Goal: Transaction & Acquisition: Purchase product/service

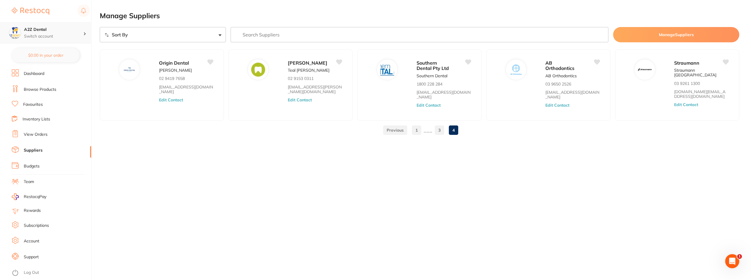
click at [85, 35] on icon at bounding box center [85, 33] width 2 height 3
click at [53, 33] on div "A2Z Dental Switch account" at bounding box center [53, 33] width 59 height 12
click at [156, 33] on select "Sort By A-Z Z-A" at bounding box center [163, 34] width 126 height 15
select select "searchable_suppliers/sort/name:asc"
click at [100, 27] on select "Sort By A-Z Z-A" at bounding box center [163, 34] width 126 height 15
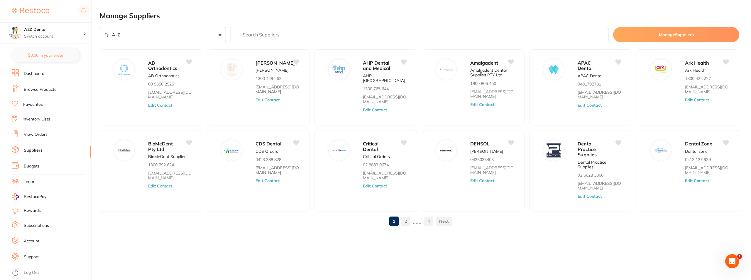
click at [32, 166] on link "Budgets" at bounding box center [32, 166] width 16 height 6
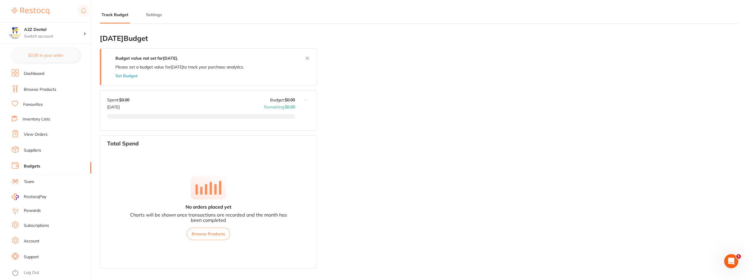
click at [30, 166] on link "Budgets" at bounding box center [32, 166] width 16 height 6
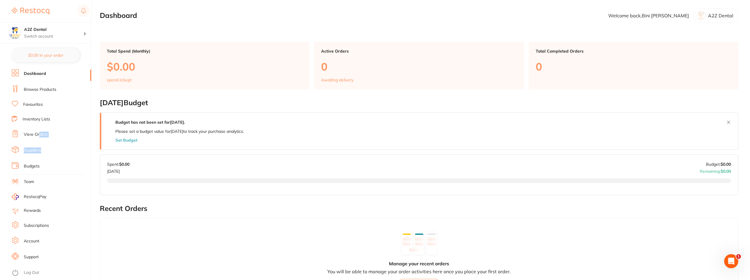
drag, startPoint x: 39, startPoint y: 133, endPoint x: 48, endPoint y: 158, distance: 25.9
click at [48, 158] on ul "Dashboard Browse Products Favourites Inventory Lists View Orders Suppliers Budg…" at bounding box center [52, 174] width 80 height 210
click at [32, 165] on link "Budgets" at bounding box center [32, 166] width 16 height 6
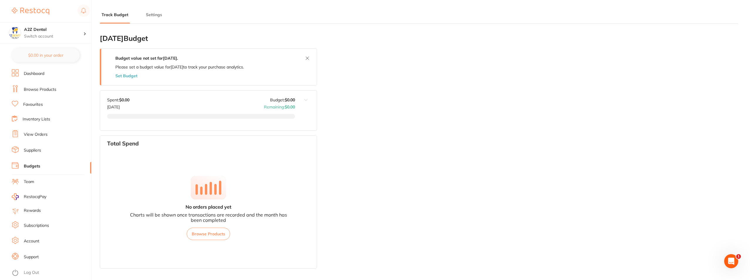
click at [130, 75] on button "Set Budget" at bounding box center [126, 75] width 22 height 5
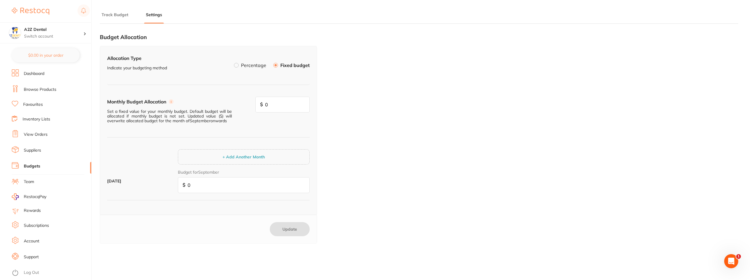
click at [243, 154] on button "+ Add Another Month" at bounding box center [244, 156] width 46 height 5
click at [240, 157] on button "+ Add Another Month" at bounding box center [244, 156] width 46 height 5
click at [240, 158] on button "+ Add Another Month" at bounding box center [244, 156] width 46 height 5
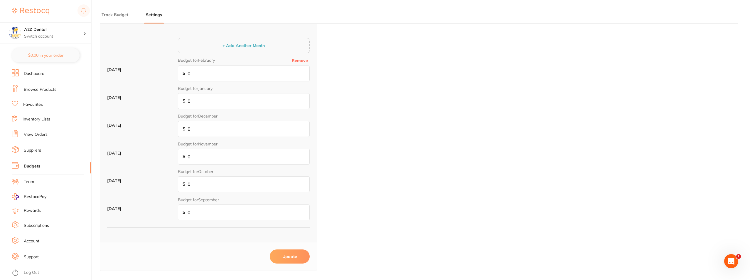
scroll to position [101, 0]
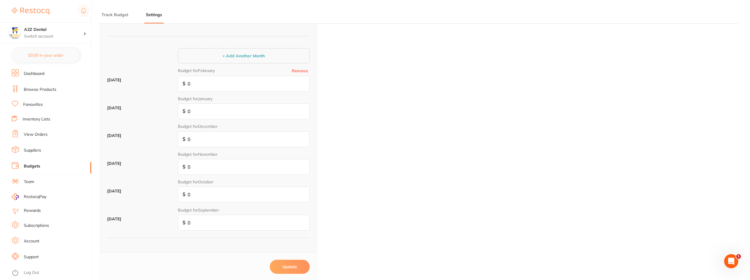
click at [242, 55] on button "+ Add Another Month" at bounding box center [244, 55] width 46 height 5
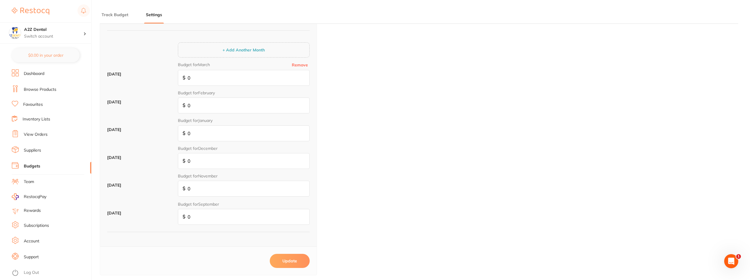
scroll to position [42, 0]
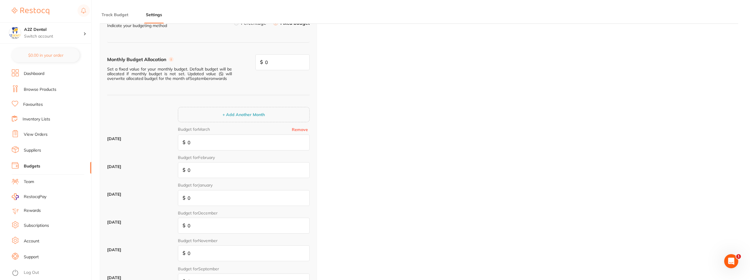
click at [241, 114] on button "+ Add Another Month" at bounding box center [244, 114] width 46 height 5
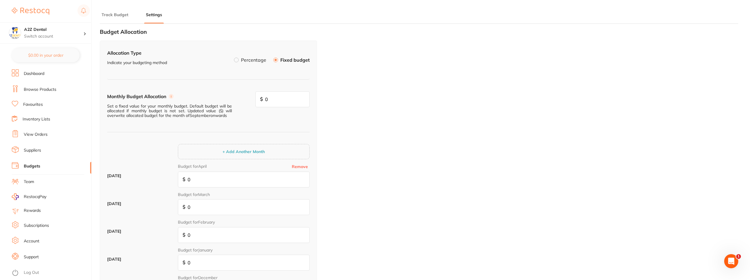
scroll to position [0, 0]
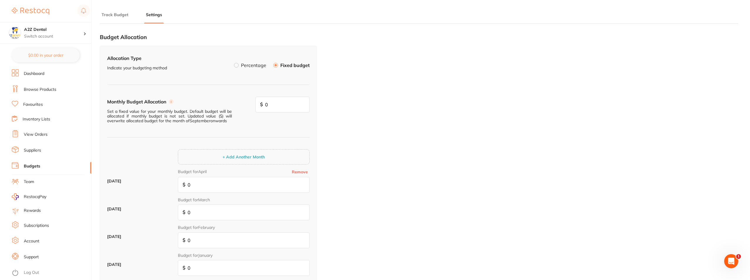
click at [237, 65] on label at bounding box center [236, 65] width 5 height 5
click at [234, 63] on input "Percentage" at bounding box center [234, 63] width 0 height 0
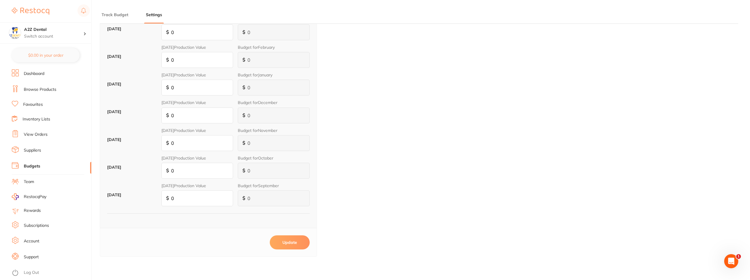
scroll to position [175, 0]
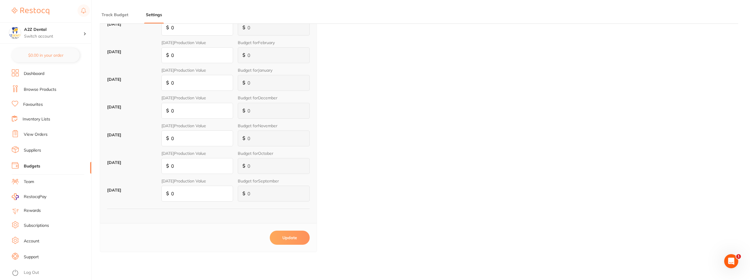
click at [292, 237] on button "Update" at bounding box center [290, 237] width 40 height 14
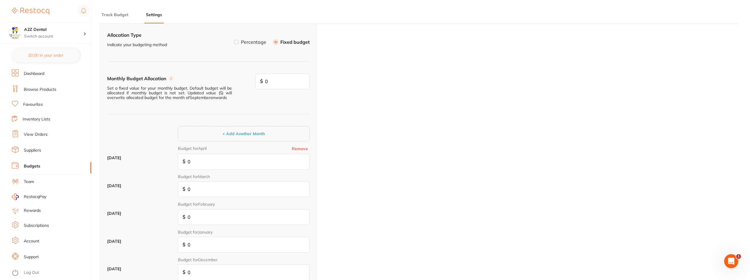
scroll to position [13, 0]
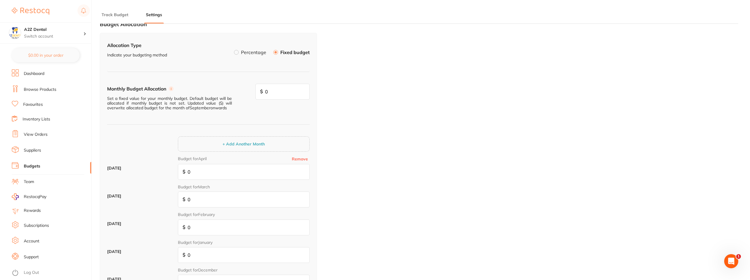
click at [237, 53] on label at bounding box center [236, 52] width 5 height 5
click at [234, 50] on input "Percentage" at bounding box center [234, 50] width 0 height 0
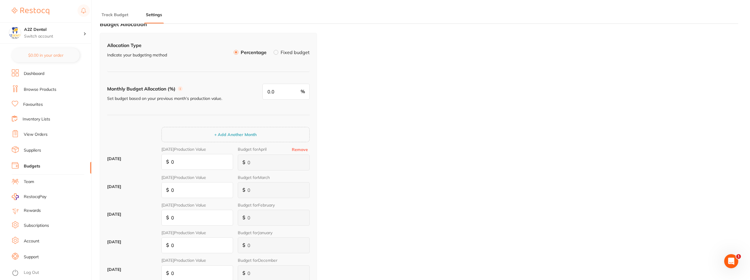
click at [235, 134] on button "+ Add Another Month" at bounding box center [235, 134] width 46 height 5
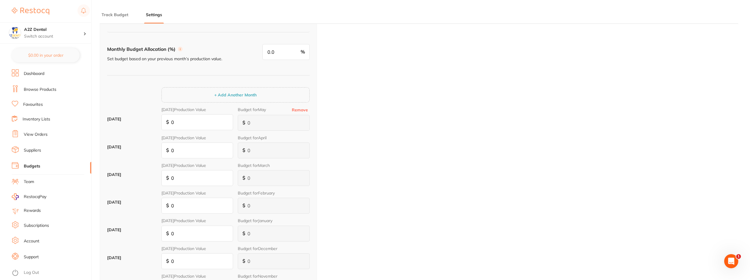
scroll to position [42, 0]
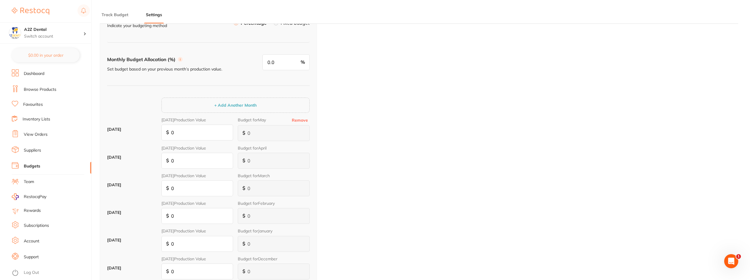
click at [302, 119] on button "Remove" at bounding box center [300, 119] width 20 height 5
click at [298, 121] on button "Remove" at bounding box center [300, 119] width 20 height 5
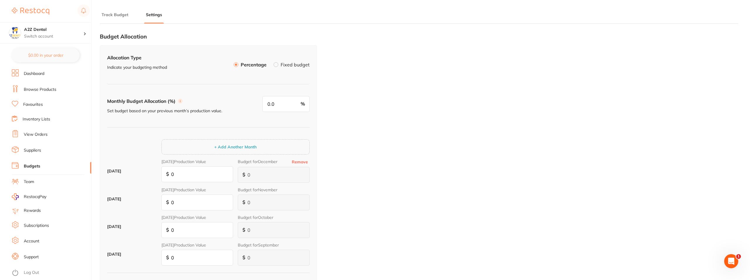
scroll to position [0, 0]
drag, startPoint x: 268, startPoint y: 105, endPoint x: 276, endPoint y: 106, distance: 8.8
click at [276, 106] on input "0.0" at bounding box center [285, 105] width 47 height 16
type input "4"
click at [191, 176] on input "0" at bounding box center [197, 175] width 72 height 16
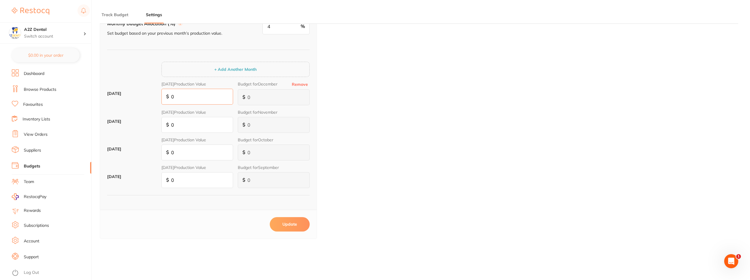
scroll to position [79, 0]
click at [176, 180] on input "0" at bounding box center [197, 179] width 72 height 16
click at [184, 180] on input "0" at bounding box center [197, 179] width 72 height 16
type input "1"
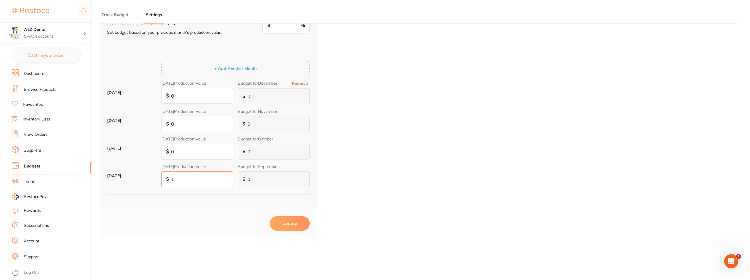
type input "17"
type input "1"
type input "7"
type input "175"
type input "7"
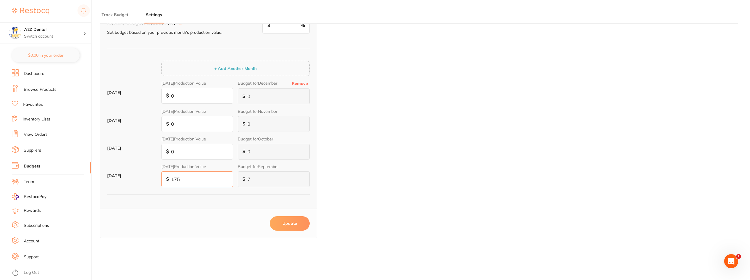
type input "70"
type input "1,750"
type input "70"
type input "700"
type input "17,500"
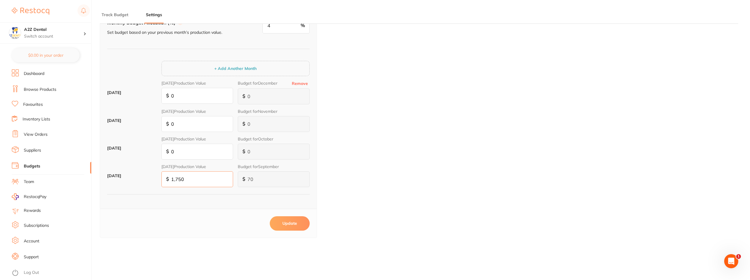
type input "700"
type input "7,000"
type input "175,000"
type input "7,000"
type input "175,000"
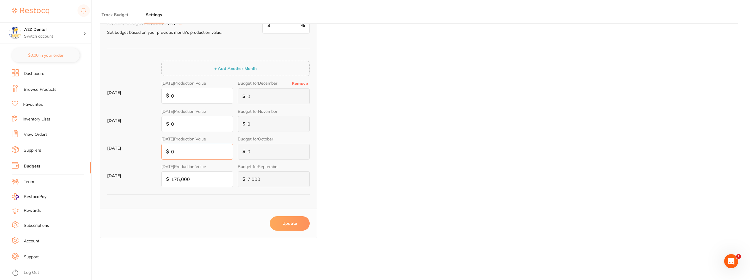
click at [202, 151] on input "0" at bounding box center [197, 151] width 72 height 16
click at [288, 221] on button "Update" at bounding box center [290, 223] width 40 height 14
type input "0.0"
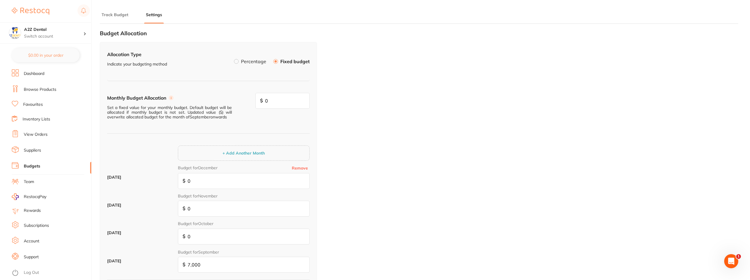
scroll to position [0, 0]
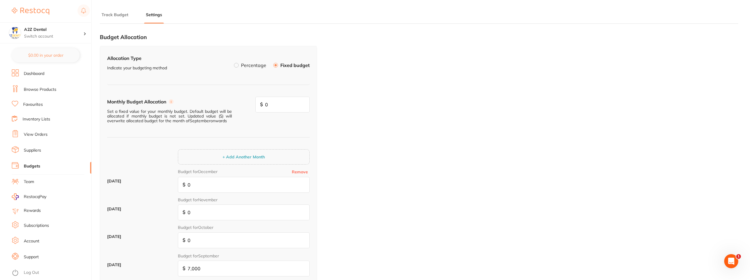
click at [172, 102] on circle at bounding box center [171, 101] width 5 height 5
click at [236, 65] on label at bounding box center [236, 65] width 5 height 5
click at [234, 63] on input "Percentage" at bounding box center [234, 63] width 0 height 0
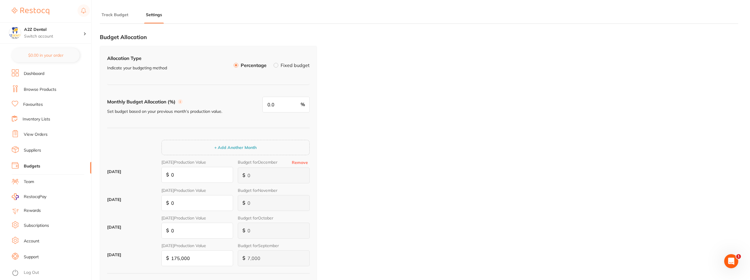
click at [180, 102] on circle at bounding box center [180, 101] width 5 height 5
click at [112, 13] on button "Track Budget" at bounding box center [115, 15] width 30 height 6
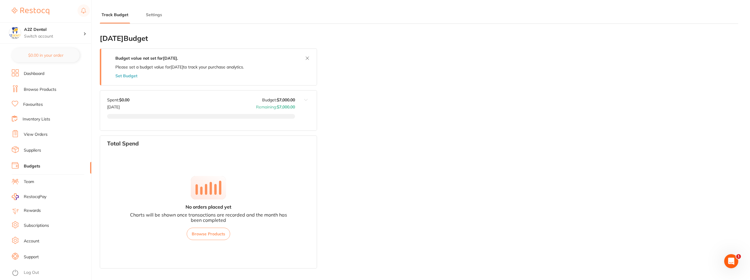
click at [33, 150] on link "Suppliers" at bounding box center [32, 150] width 17 height 6
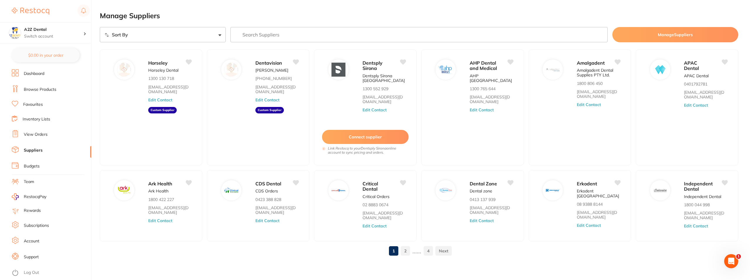
click at [34, 119] on link "Inventory Lists" at bounding box center [37, 119] width 28 height 6
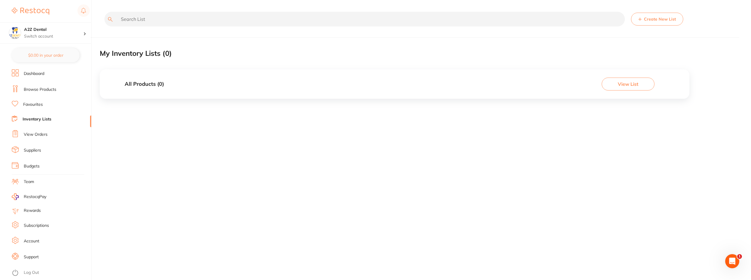
click at [34, 150] on link "Suppliers" at bounding box center [32, 150] width 17 height 6
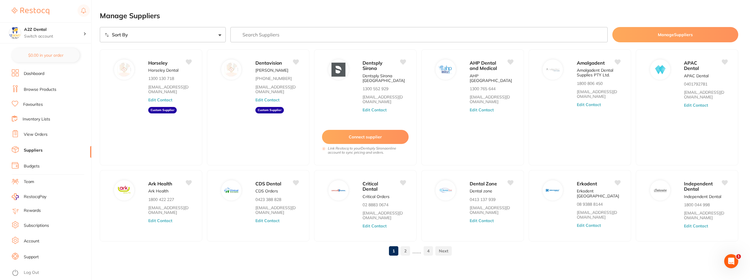
click at [422, 35] on input "search" at bounding box center [418, 34] width 377 height 15
click at [45, 118] on link "Inventory Lists" at bounding box center [37, 119] width 28 height 6
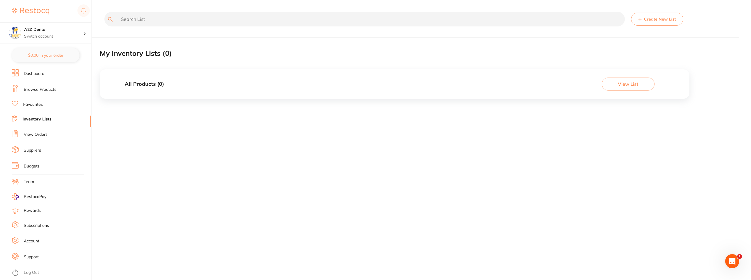
click at [628, 83] on button "View List" at bounding box center [628, 83] width 53 height 13
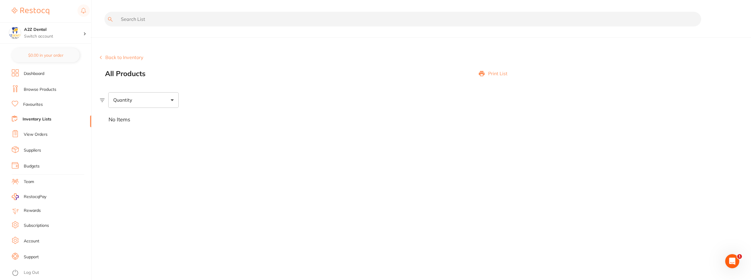
click at [172, 98] on div "Quantity" at bounding box center [143, 99] width 70 height 15
click at [34, 119] on link "Inventory Lists" at bounding box center [37, 119] width 29 height 6
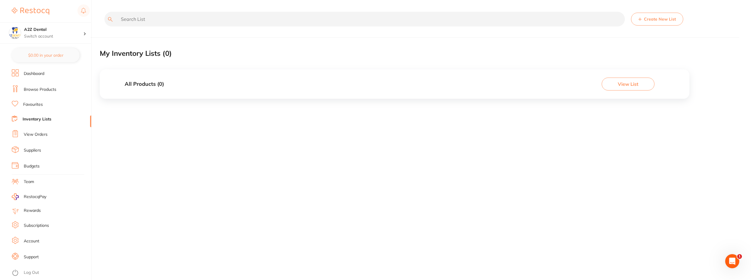
click at [33, 134] on link "View Orders" at bounding box center [36, 134] width 24 height 6
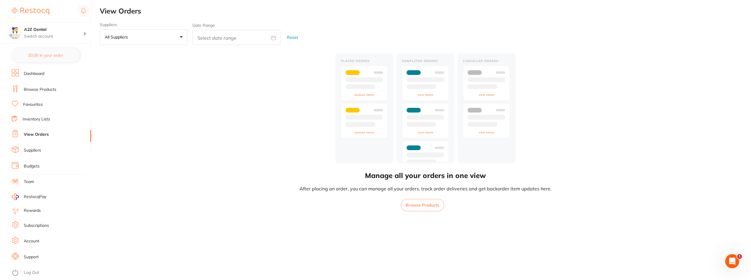
click at [31, 119] on link "Inventory Lists" at bounding box center [37, 119] width 28 height 6
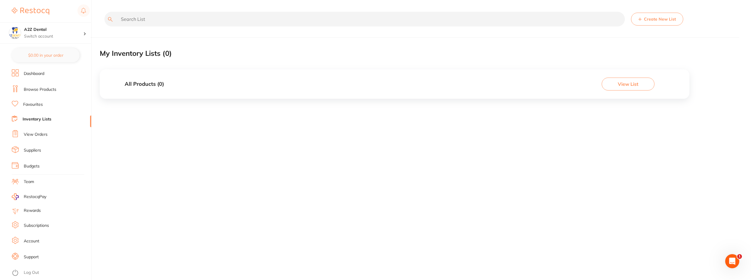
click at [35, 90] on link "Browse Products" at bounding box center [40, 90] width 33 height 6
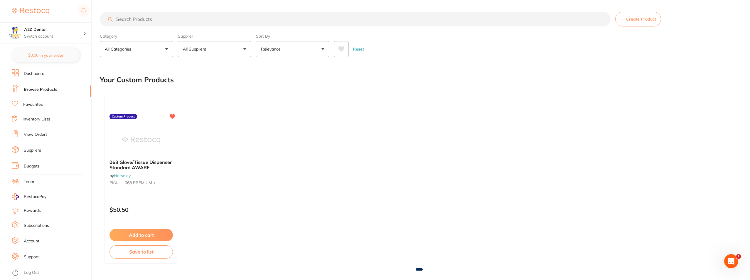
click at [167, 47] on button "All Categories" at bounding box center [136, 49] width 73 height 16
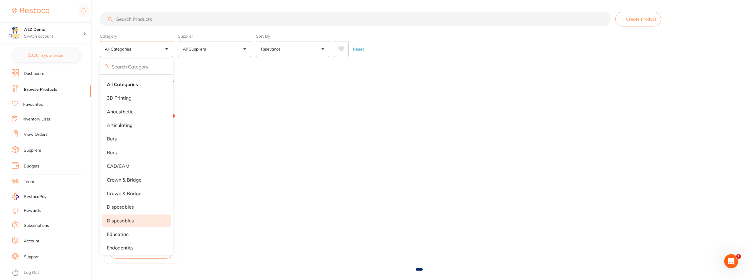
click at [122, 219] on p "Disposables" at bounding box center [120, 220] width 27 height 5
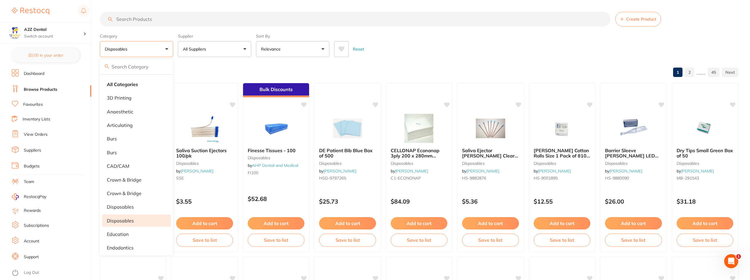
click at [278, 48] on p "Relevance" at bounding box center [272, 49] width 22 height 6
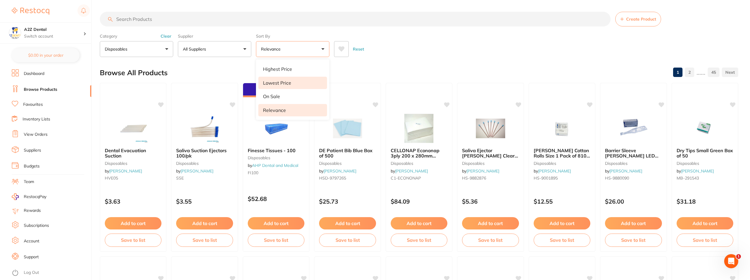
click at [276, 81] on p "Lowest Price" at bounding box center [277, 82] width 28 height 5
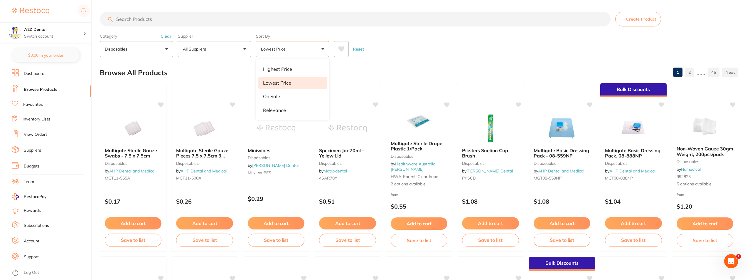
click at [470, 42] on div "Reset" at bounding box center [533, 46] width 399 height 21
click at [301, 49] on button "Lowest Price" at bounding box center [292, 49] width 73 height 16
click at [146, 18] on input "search" at bounding box center [355, 19] width 510 height 15
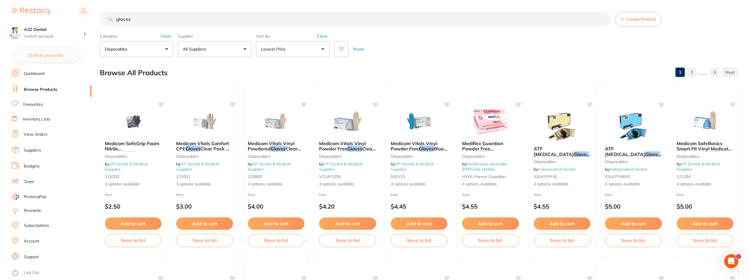
click at [117, 18] on input "gloves" at bounding box center [355, 19] width 510 height 15
type input "nitrile gloves"
click at [131, 183] on span "3 options available" at bounding box center [132, 184] width 57 height 6
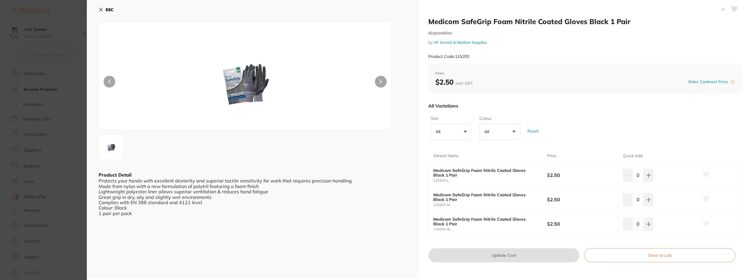
click at [103, 9] on icon at bounding box center [101, 9] width 5 height 5
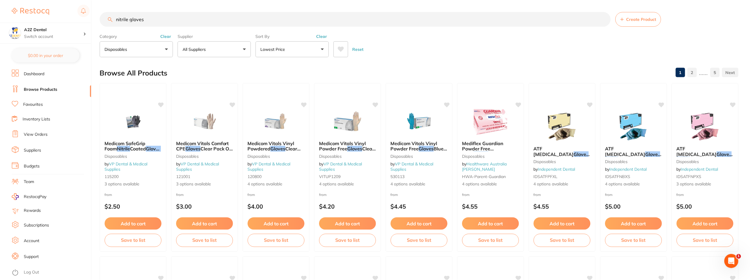
scroll to position [1, 0]
click at [728, 72] on link at bounding box center [729, 72] width 16 height 12
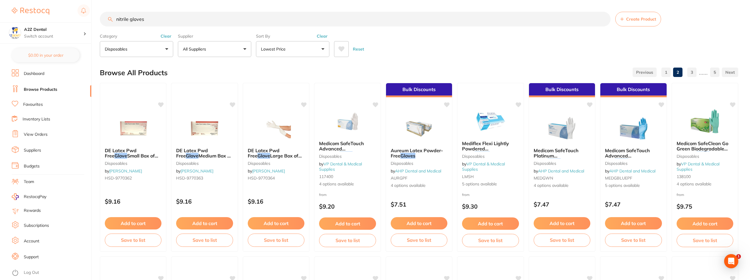
scroll to position [0, 0]
click at [667, 73] on link "1" at bounding box center [665, 72] width 9 height 12
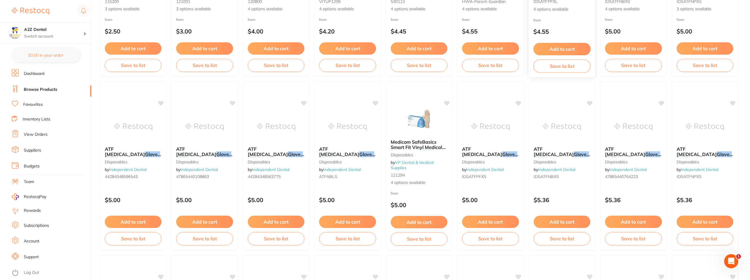
scroll to position [176, 0]
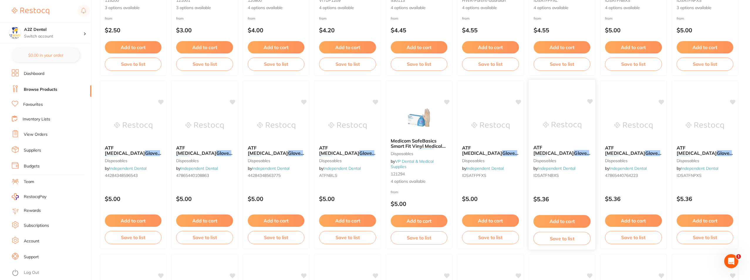
click at [565, 221] on button "Add to cart" at bounding box center [561, 221] width 57 height 13
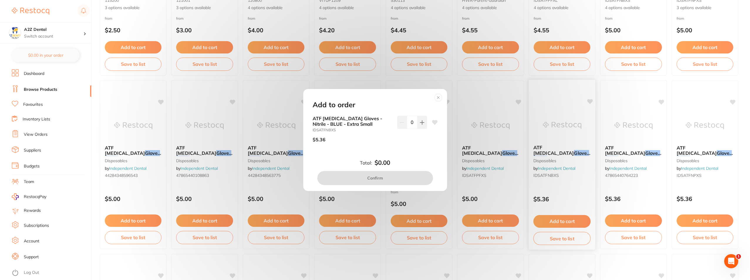
scroll to position [0, 0]
click at [438, 97] on circle at bounding box center [437, 97] width 7 height 7
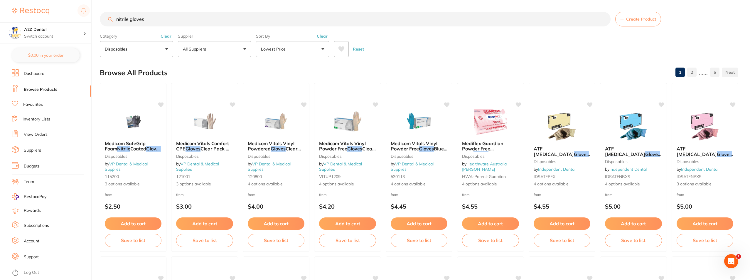
click at [322, 50] on button "Lowest Price" at bounding box center [292, 49] width 73 height 16
click at [459, 63] on div "Browse All Products 1 2 ...... 5" at bounding box center [419, 73] width 638 height 20
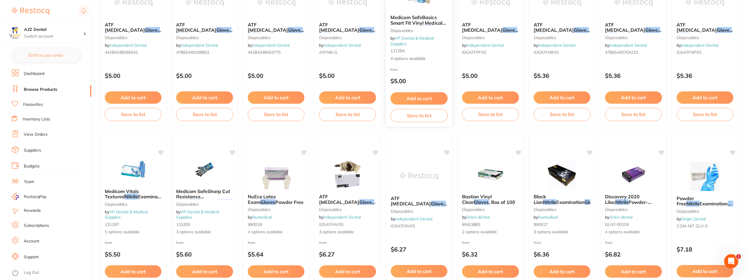
scroll to position [352, 0]
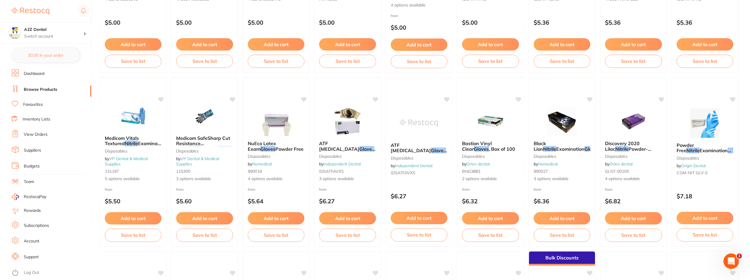
click at [734, 262] on div "Open Intercom Messenger" at bounding box center [729, 259] width 19 height 19
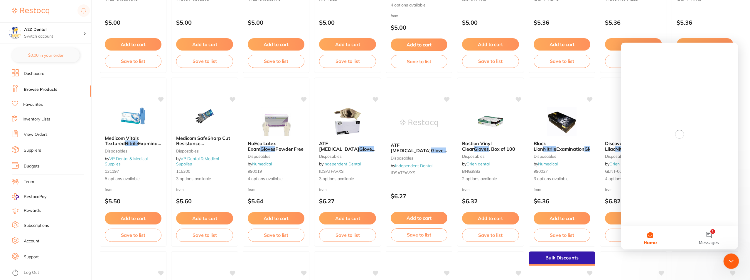
scroll to position [0, 0]
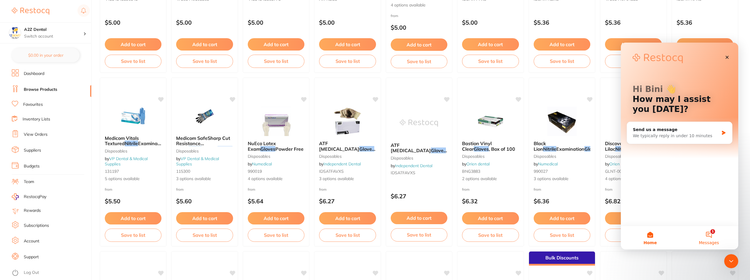
click at [709, 233] on button "1 Messages" at bounding box center [708, 237] width 59 height 23
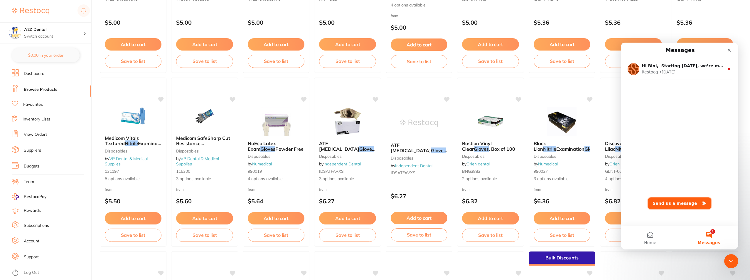
click at [668, 201] on button "Send us a message" at bounding box center [678, 203] width 63 height 12
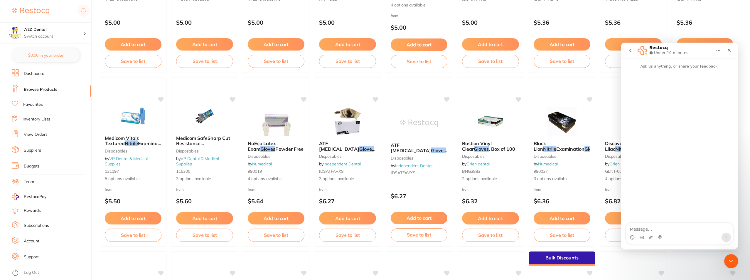
click at [669, 227] on textarea "Message…" at bounding box center [678, 227] width 107 height 10
type textarea "Hi"
type textarea "I"
type textarea "I like to order some gloves is there a way to see the price of a box"
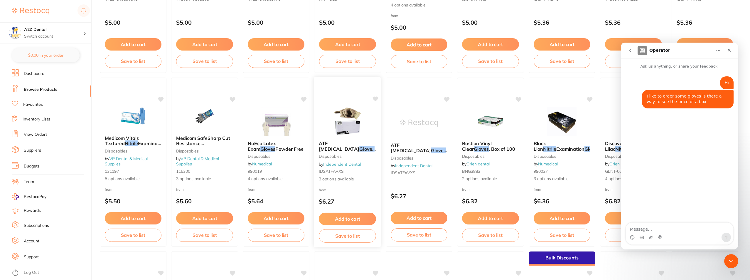
click at [327, 201] on p "$6.27" at bounding box center [347, 201] width 57 height 7
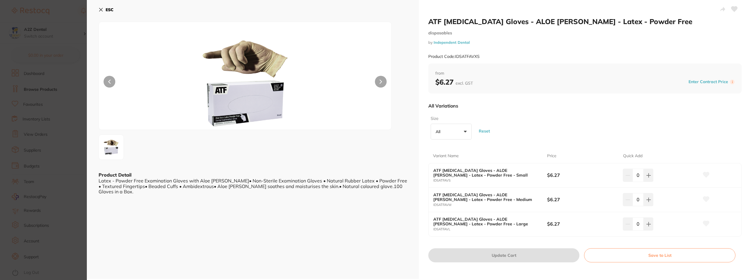
click at [466, 131] on button "All +0" at bounding box center [451, 132] width 41 height 16
click at [441, 192] on li "Small" at bounding box center [451, 192] width 36 height 12
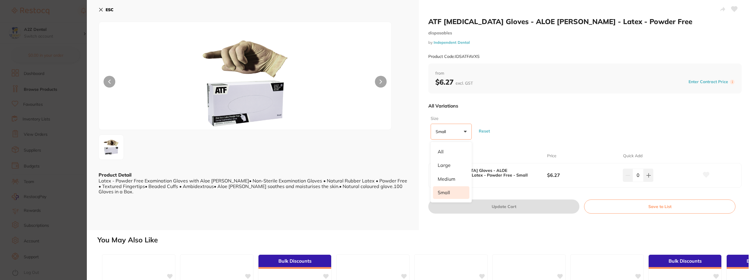
click at [675, 134] on div "Size Small +0 All Large Medium Small Reset" at bounding box center [584, 127] width 313 height 28
click at [70, 265] on section "ATF Dental Examination Gloves - ALOE VERA - Latex - Powder Free disposables by …" at bounding box center [375, 140] width 751 height 280
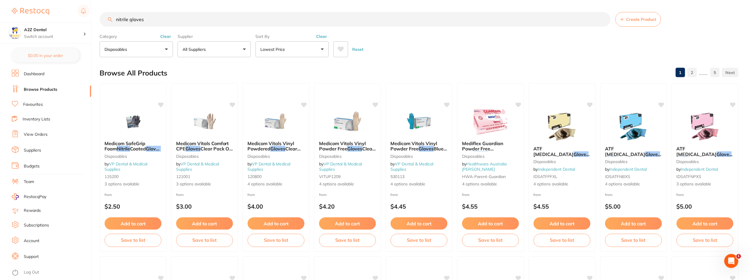
scroll to position [352, 0]
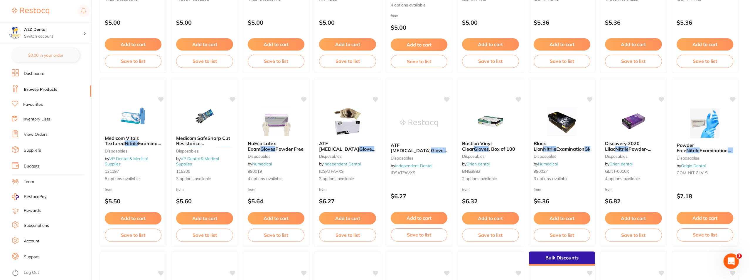
click at [734, 256] on div "Open Intercom Messenger" at bounding box center [729, 259] width 19 height 19
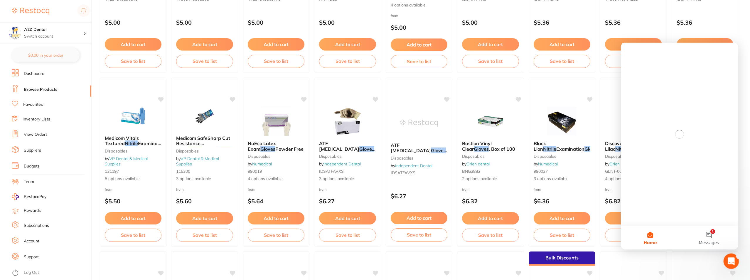
scroll to position [0, 0]
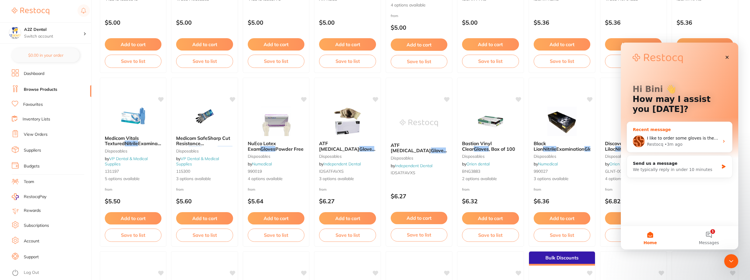
click at [646, 143] on div "I like to order some gloves is there a way to see the price of a box Restocq • …" at bounding box center [679, 141] width 105 height 22
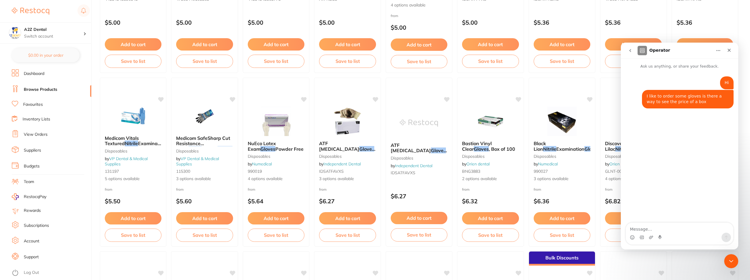
click at [655, 226] on textarea "Message…" at bounding box center [678, 227] width 107 height 10
click at [630, 50] on icon "go back" at bounding box center [630, 50] width 5 height 5
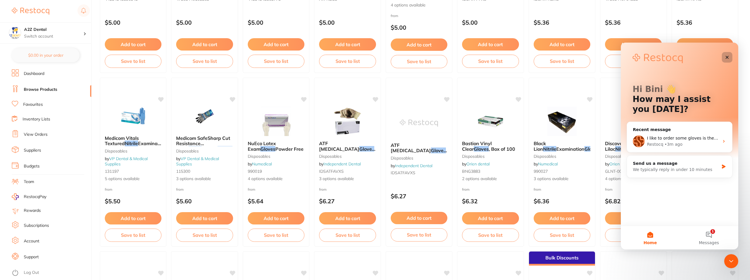
click at [726, 55] on icon "Close" at bounding box center [726, 57] width 5 height 5
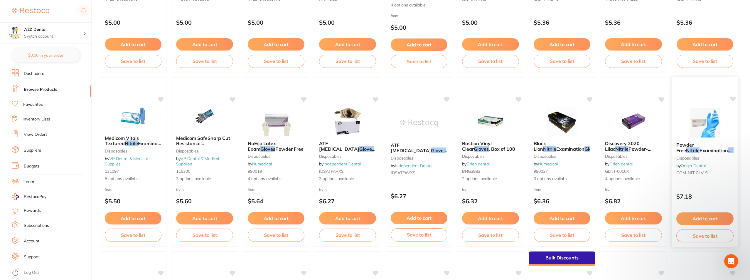
click at [699, 147] on span "Examination" at bounding box center [715, 150] width 32 height 6
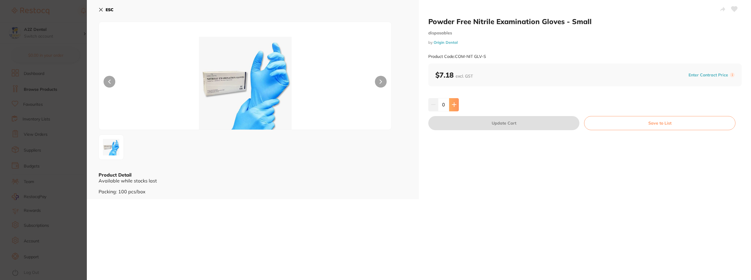
click at [453, 104] on icon at bounding box center [454, 105] width 4 height 4
type input "1"
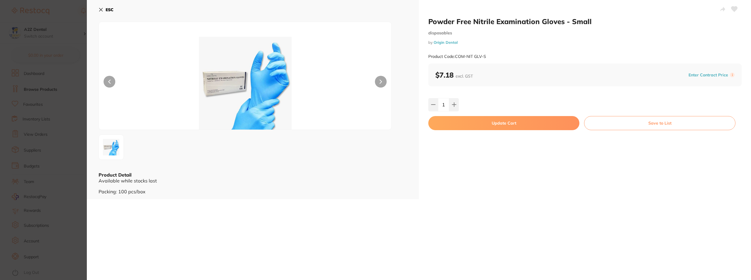
click at [529, 88] on div "Powder Free Nitrile Examination Gloves - Small disposables by Origin Dental Pro…" at bounding box center [585, 99] width 332 height 199
click at [109, 86] on button at bounding box center [110, 82] width 12 height 12
click at [109, 82] on icon at bounding box center [110, 82] width 2 height 4
click at [102, 11] on icon at bounding box center [100, 9] width 3 height 3
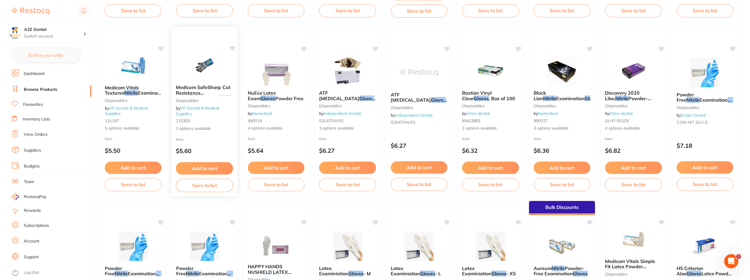
scroll to position [411, 0]
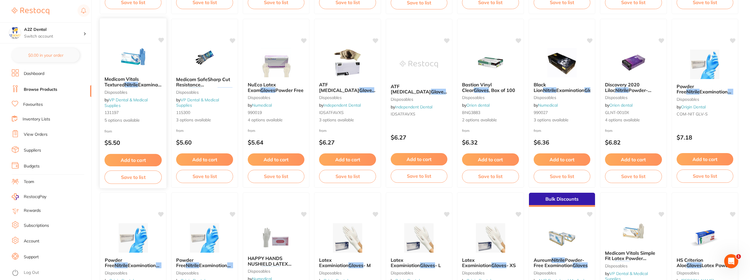
click at [136, 79] on span "Medicom Vitals Textured" at bounding box center [121, 81] width 34 height 11
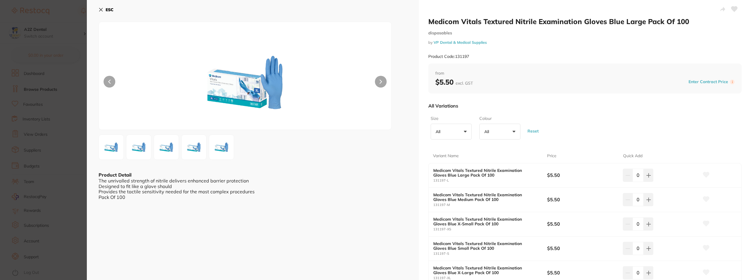
click at [101, 10] on icon at bounding box center [100, 9] width 3 height 3
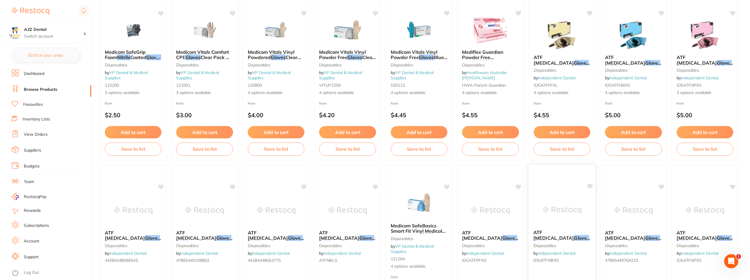
scroll to position [88, 0]
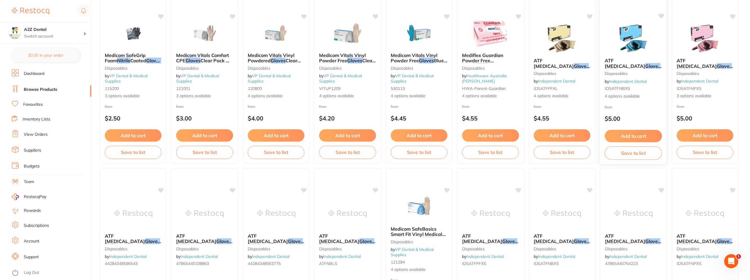
click at [618, 68] on em "Nitrile" at bounding box center [610, 71] width 13 height 6
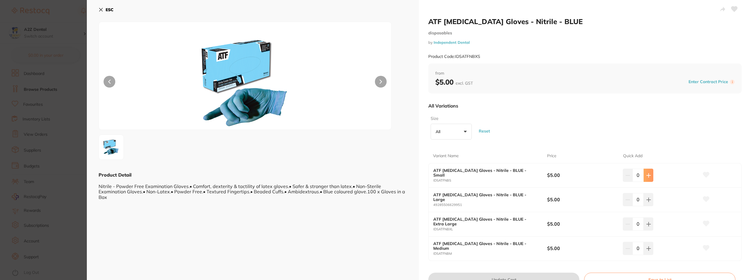
click at [648, 176] on icon at bounding box center [648, 175] width 5 height 5
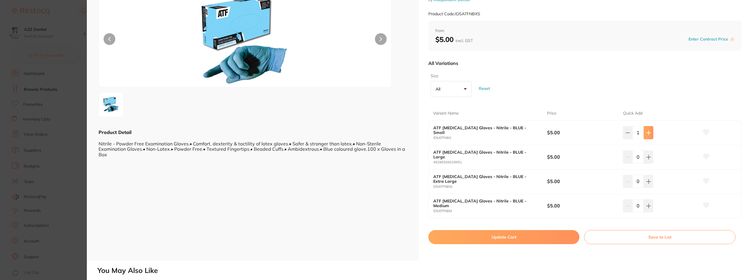
scroll to position [59, 0]
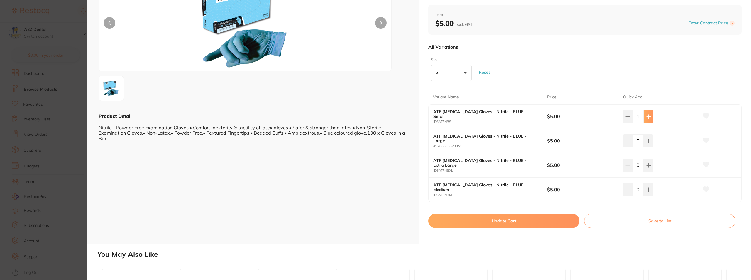
click at [648, 117] on icon at bounding box center [648, 116] width 5 height 5
type input "2"
click at [646, 141] on icon at bounding box center [648, 140] width 5 height 5
type input "2"
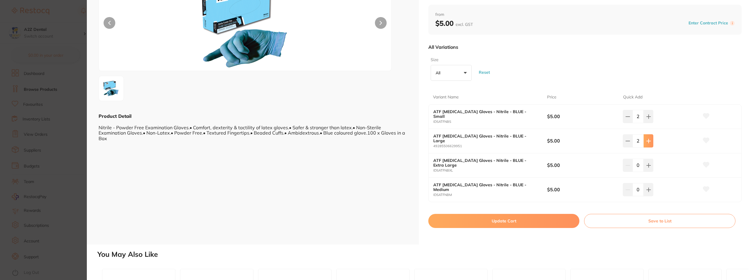
scroll to position [0, 0]
click at [500, 220] on button "Update Cart" at bounding box center [503, 221] width 151 height 14
checkbox input "false"
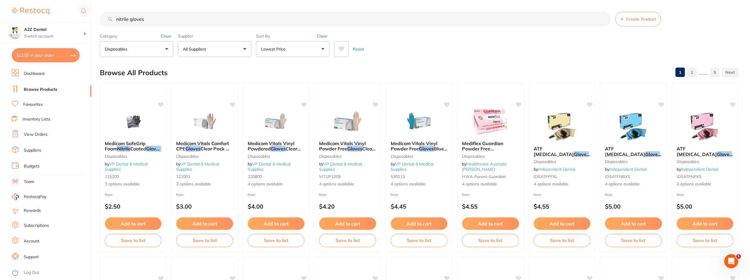
drag, startPoint x: 145, startPoint y: 20, endPoint x: 99, endPoint y: 16, distance: 46.5
click at [99, 16] on div "$22.00 A2Z Dental Switch account A2Z Dental $22.00 in your order Dashboard Brow…" at bounding box center [375, 140] width 750 height 280
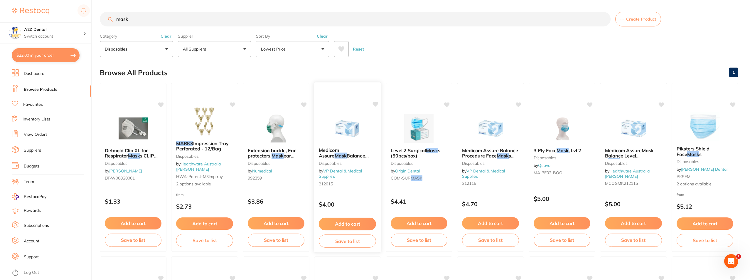
type input "mask"
click at [340, 154] on span "Balance Procedure Earloop Face" at bounding box center [344, 161] width 50 height 17
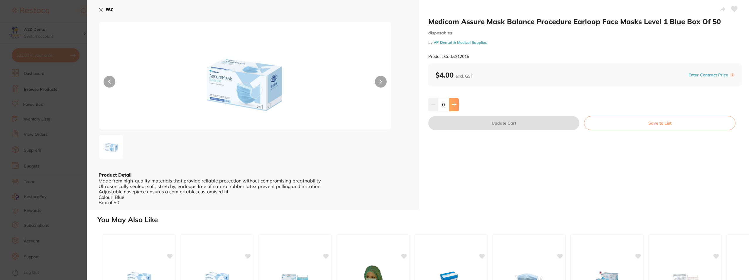
click at [455, 107] on button at bounding box center [454, 104] width 10 height 13
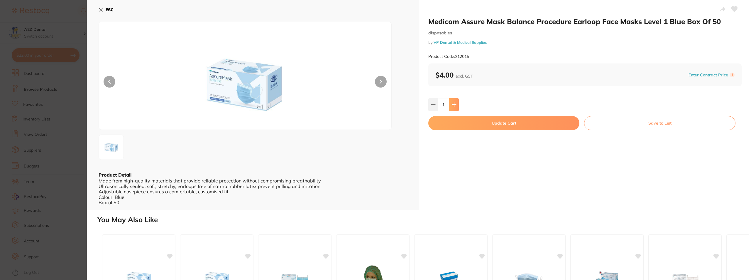
click at [455, 107] on button at bounding box center [454, 104] width 10 height 13
type input "2"
click at [499, 123] on button "Update Cart" at bounding box center [503, 123] width 151 height 14
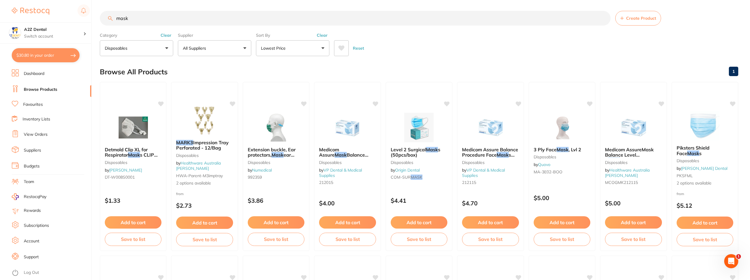
click at [43, 55] on button "$30.80 in your order" at bounding box center [46, 55] width 68 height 14
checkbox input "true"
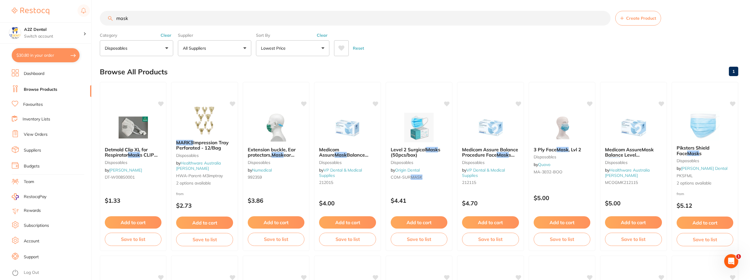
checkbox input "true"
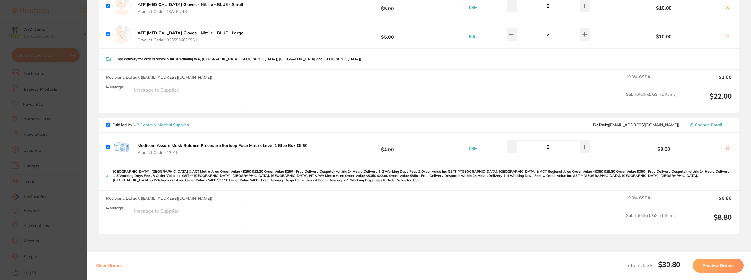
scroll to position [0, 0]
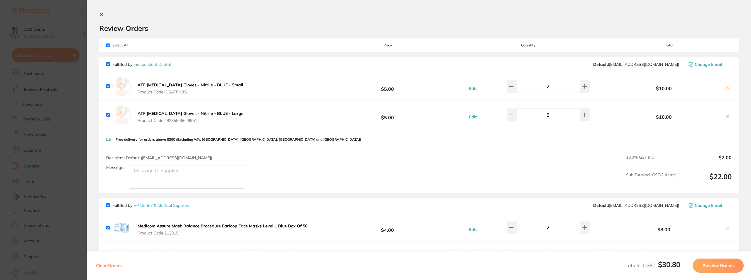
click at [1, 263] on section "Update RRP Set your pre negotiated price for this item. Item Agreed RRP (excl. …" at bounding box center [375, 140] width 751 height 280
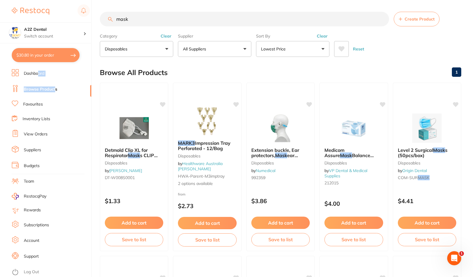
drag, startPoint x: 39, startPoint y: 73, endPoint x: 55, endPoint y: 82, distance: 18.6
click at [55, 82] on ul "Dashboard Browse Products Favourites Inventory Lists View Orders Suppliers Budg…" at bounding box center [52, 173] width 80 height 208
click at [43, 54] on button "$30.80 in your order" at bounding box center [46, 55] width 68 height 14
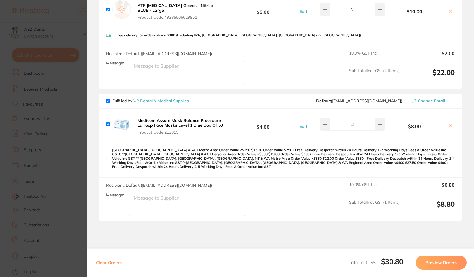
scroll to position [117, 0]
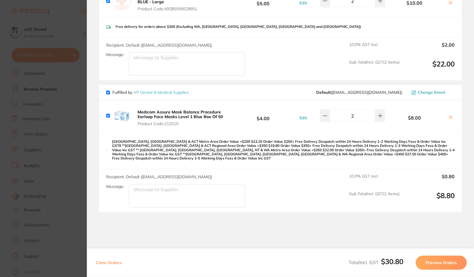
click at [94, 165] on section "Review Orders Your orders are being processed and we will notify you once we ha…" at bounding box center [280, 138] width 387 height 277
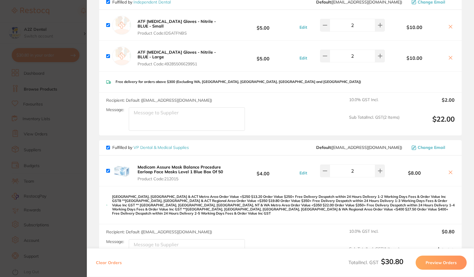
scroll to position [0, 0]
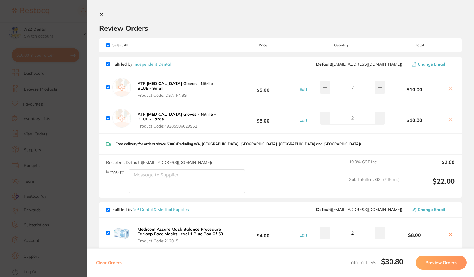
click at [74, 182] on section "Update RRP Set your pre negotiated price for this item. Item Agreed RRP (excl. …" at bounding box center [237, 138] width 474 height 277
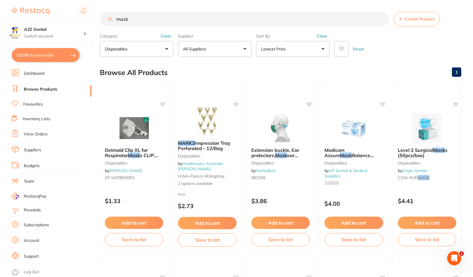
click at [219, 48] on button "All Suppliers" at bounding box center [214, 49] width 73 height 16
click at [195, 68] on input "Repractice" at bounding box center [214, 66] width 73 height 15
click at [219, 68] on input "Re practice" at bounding box center [214, 66] width 73 height 15
type input "Re practice"
click at [244, 49] on button "All Suppliers" at bounding box center [214, 49] width 73 height 16
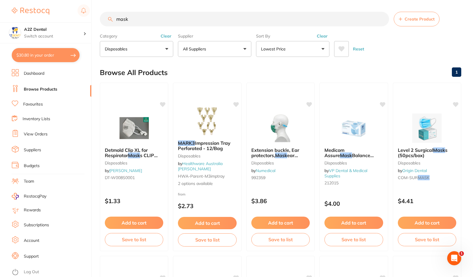
click at [246, 49] on button "All Suppliers" at bounding box center [214, 49] width 73 height 16
click at [287, 72] on div "Browse All Products 1" at bounding box center [280, 73] width 361 height 20
click at [275, 63] on div "Browse All Products 1" at bounding box center [280, 73] width 361 height 20
click at [242, 45] on button "All Suppliers" at bounding box center [214, 49] width 73 height 16
click at [201, 83] on strong "All Suppliers" at bounding box center [199, 84] width 28 height 5
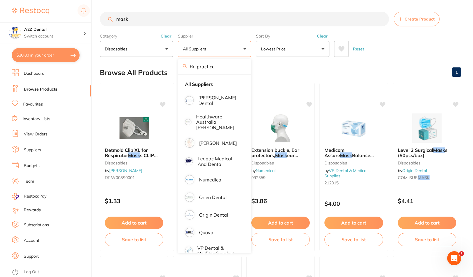
click at [353, 70] on div "Browse All Products 1" at bounding box center [280, 73] width 361 height 20
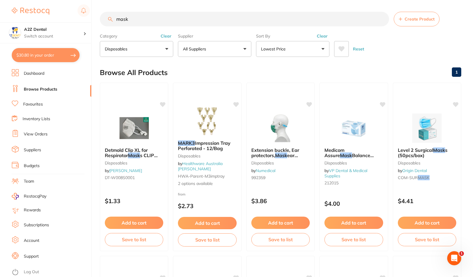
click at [146, 47] on button "Disposables" at bounding box center [136, 49] width 73 height 16
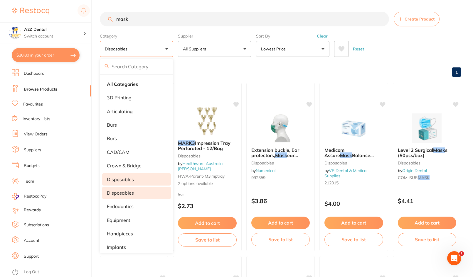
click at [123, 181] on p "disposables" at bounding box center [120, 179] width 27 height 5
click at [215, 46] on button "All Suppliers" at bounding box center [214, 49] width 73 height 16
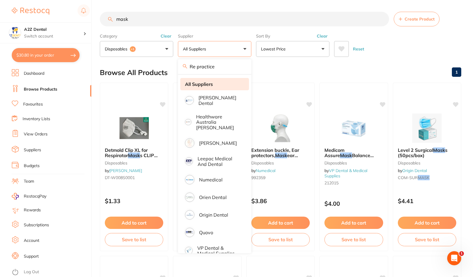
click at [197, 84] on strong "All Suppliers" at bounding box center [199, 84] width 28 height 5
click at [292, 65] on div "Browse All Products 1" at bounding box center [280, 73] width 361 height 20
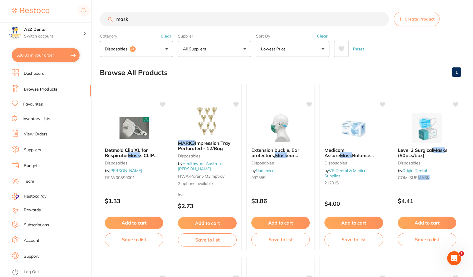
click at [34, 150] on link "Suppliers" at bounding box center [32, 150] width 17 height 6
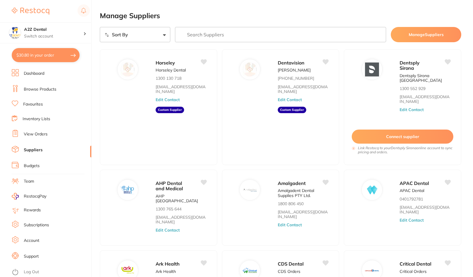
click at [28, 149] on link "Suppliers" at bounding box center [33, 150] width 19 height 6
click at [237, 34] on input "search" at bounding box center [280, 34] width 211 height 15
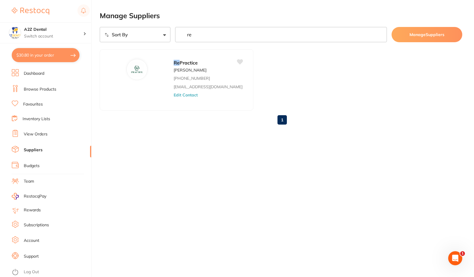
type input "re"
click at [256, 102] on ul "Re Practice Amy Coote (03) 9131 9030 hello@repractice.com.au Edit Contact" at bounding box center [281, 79] width 363 height 61
click at [33, 151] on link "Suppliers" at bounding box center [33, 150] width 19 height 6
click at [35, 89] on link "Browse Products" at bounding box center [40, 90] width 33 height 6
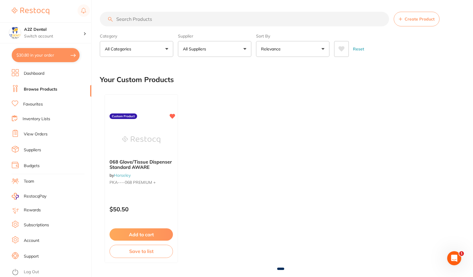
click at [163, 48] on button "All Categories" at bounding box center [136, 49] width 73 height 16
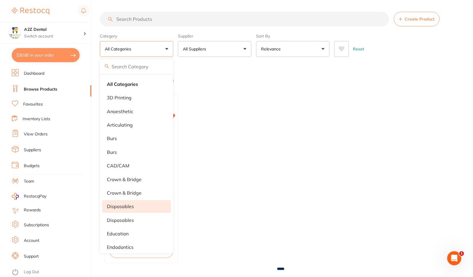
click at [113, 207] on p "disposables" at bounding box center [120, 206] width 27 height 5
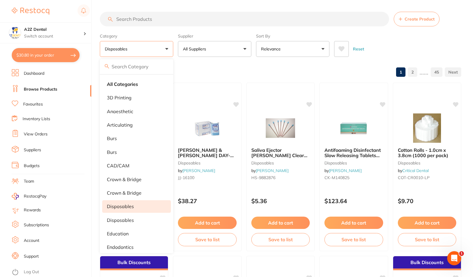
click at [134, 18] on input "search" at bounding box center [244, 19] width 289 height 15
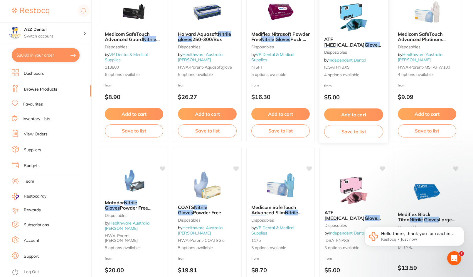
scroll to position [117, 0]
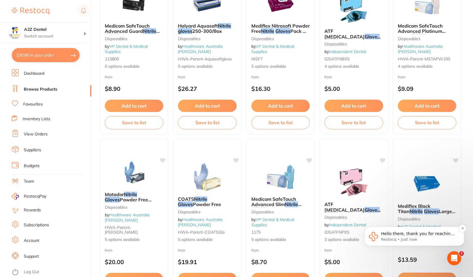
type input "gloves nitrile"
click at [393, 236] on p "Hello there, thank you for reaching out to [GEOGRAPHIC_DATA]. May I know from w…" at bounding box center [419, 234] width 76 height 6
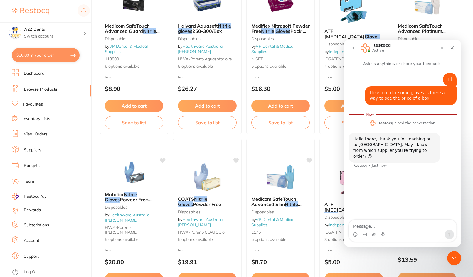
click at [380, 225] on textarea "Message…" at bounding box center [402, 225] width 107 height 10
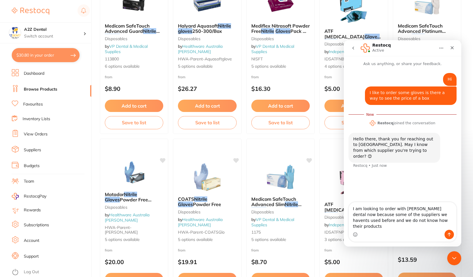
type textarea "I am looking to order with [PERSON_NAME] dental now because some of the supplie…"
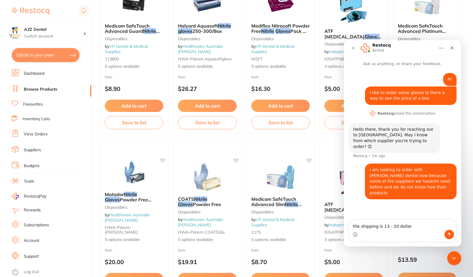
type textarea "the shipping is 13 - 20 dollars"
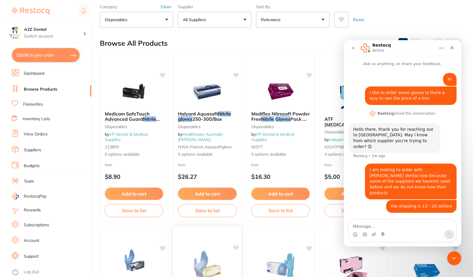
scroll to position [0, 0]
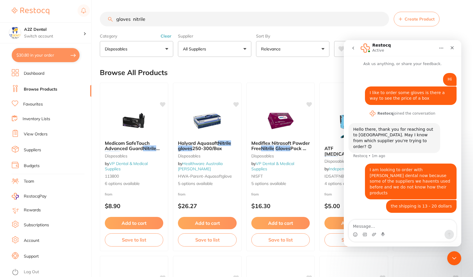
click at [244, 47] on button "All Suppliers" at bounding box center [214, 49] width 73 height 16
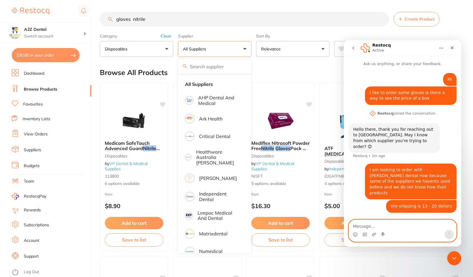
click at [362, 225] on textarea "Message…" at bounding box center [402, 225] width 107 height 10
type textarea "How do we select [PERSON_NAME]"
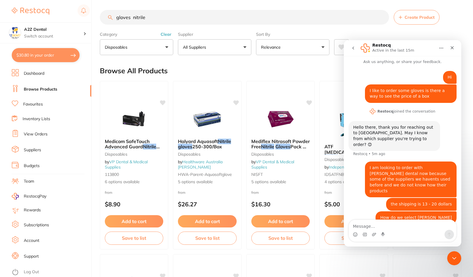
scroll to position [0, 0]
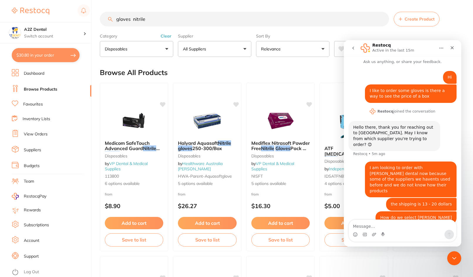
click at [33, 90] on link "Browse Products" at bounding box center [40, 90] width 33 height 6
click at [29, 150] on link "Suppliers" at bounding box center [32, 150] width 17 height 6
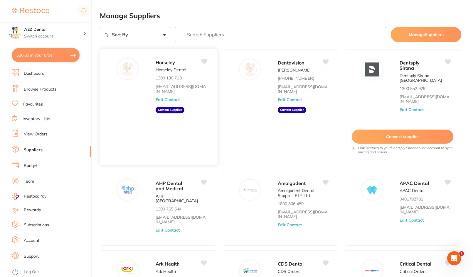
click at [165, 65] on span "Horseley" at bounding box center [165, 62] width 20 height 6
click at [33, 90] on link "Browse Products" at bounding box center [40, 90] width 33 height 6
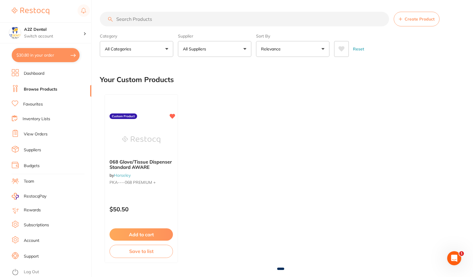
click at [254, 169] on div "068 Glove/Tissue Dispenser Standard AWARE by Horseley PKA----068 PREMIUM + Cust…" at bounding box center [280, 179] width 361 height 178
drag, startPoint x: 31, startPoint y: 120, endPoint x: 33, endPoint y: 136, distance: 16.2
click at [33, 136] on ul "Dashboard Browse Products Favourites Inventory Lists View Orders Suppliers Budg…" at bounding box center [52, 173] width 80 height 208
click at [173, 115] on icon at bounding box center [173, 115] width 6 height 5
click at [37, 88] on link "Browse Products" at bounding box center [40, 90] width 33 height 6
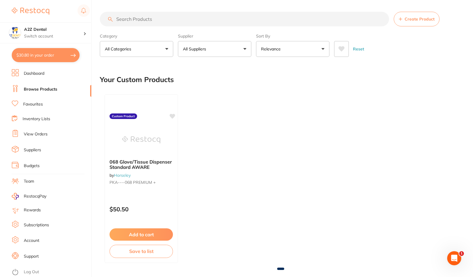
click at [33, 118] on link "Inventory Lists" at bounding box center [37, 119] width 28 height 6
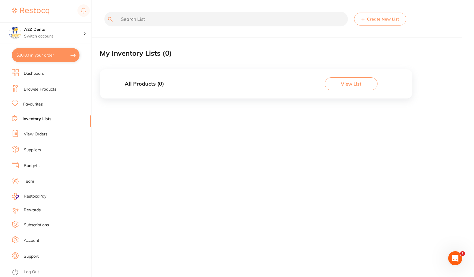
click at [31, 132] on link "View Orders" at bounding box center [36, 134] width 24 height 6
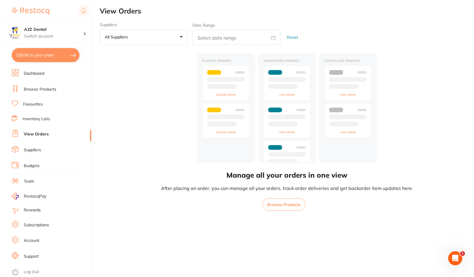
click at [279, 203] on button "Browse Products" at bounding box center [283, 205] width 43 height 12
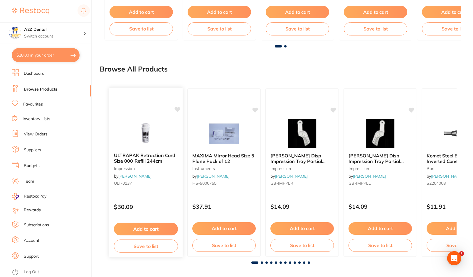
scroll to position [226, 0]
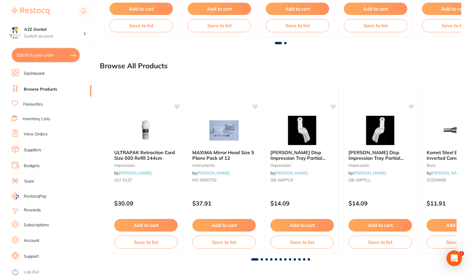
click at [451, 256] on icon "Open Intercom Messenger" at bounding box center [454, 259] width 8 height 8
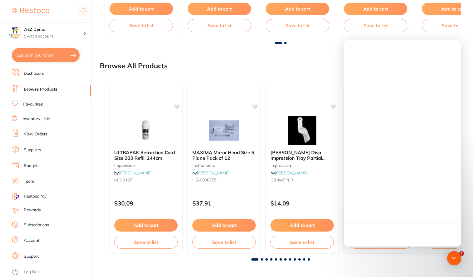
click at [383, 216] on div at bounding box center [402, 143] width 117 height 207
click at [408, 174] on div at bounding box center [402, 143] width 117 height 207
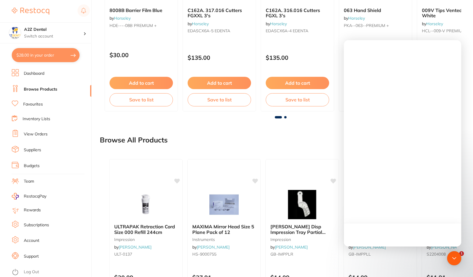
scroll to position [167, 0]
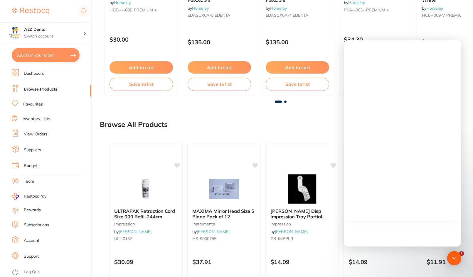
click at [411, 155] on div at bounding box center [402, 143] width 117 height 207
click at [404, 184] on div at bounding box center [402, 143] width 117 height 207
click at [394, 236] on div at bounding box center [402, 234] width 117 height 23
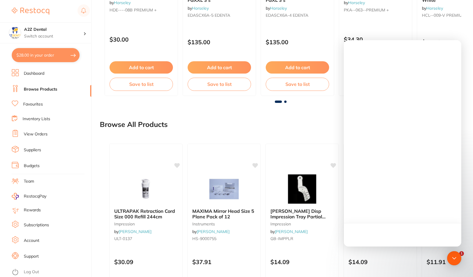
click at [394, 236] on div at bounding box center [402, 234] width 117 height 23
drag, startPoint x: 452, startPoint y: 254, endPoint x: 454, endPoint y: 257, distance: 3.4
click at [454, 257] on div "Open Intercom Messenger" at bounding box center [454, 259] width 16 height 16
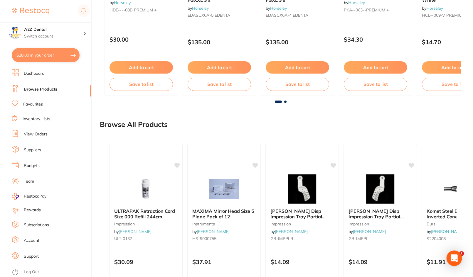
click at [454, 257] on icon "Open Intercom Messenger" at bounding box center [453, 259] width 7 height 8
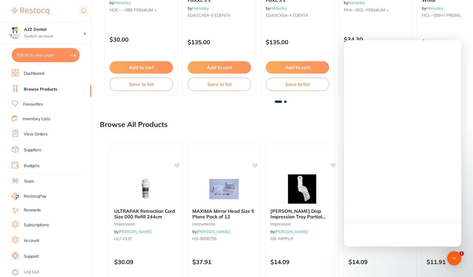
click at [420, 220] on div at bounding box center [402, 143] width 117 height 207
click at [400, 224] on div at bounding box center [402, 234] width 117 height 23
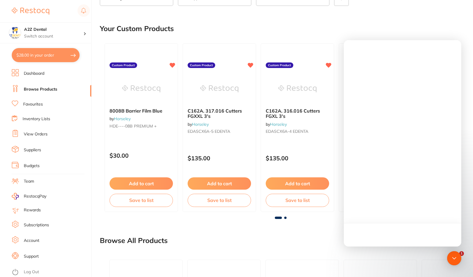
scroll to position [117, 0]
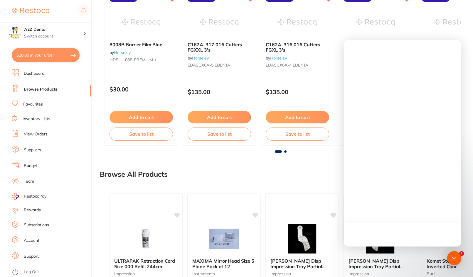
click at [399, 214] on div at bounding box center [402, 143] width 117 height 207
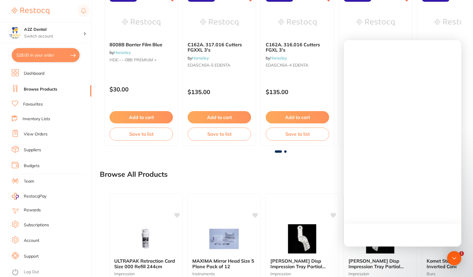
click at [399, 214] on div at bounding box center [402, 143] width 117 height 207
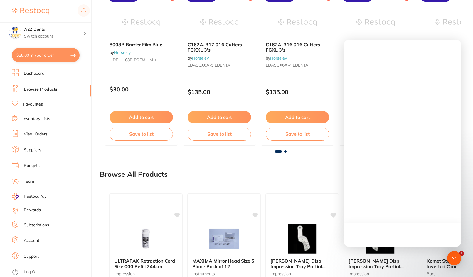
click at [399, 214] on div at bounding box center [402, 143] width 117 height 207
click at [407, 224] on div at bounding box center [402, 234] width 117 height 23
click at [395, 190] on div at bounding box center [402, 143] width 117 height 207
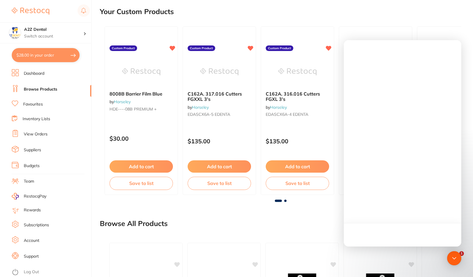
scroll to position [59, 0]
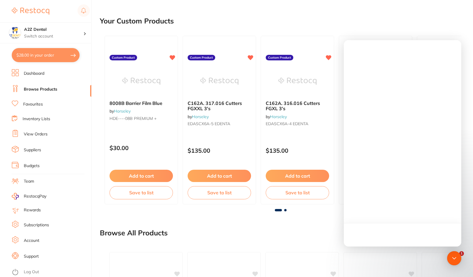
click at [378, 209] on div at bounding box center [402, 143] width 117 height 207
click at [366, 43] on div at bounding box center [402, 49] width 117 height 19
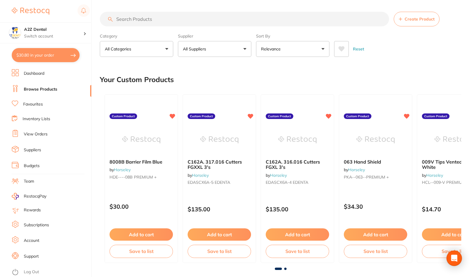
click at [456, 254] on body "$30.80 A2Z Dental Switch account A2Z Dental $30.80 in your order Dashboard Brow…" at bounding box center [236, 138] width 473 height 277
click at [461, 253] on body "$30.80 A2Z Dental Switch account A2Z Dental $30.80 in your order Dashboard Brow…" at bounding box center [236, 138] width 473 height 277
click at [456, 255] on div "Open Intercom Messenger" at bounding box center [454, 259] width 16 height 16
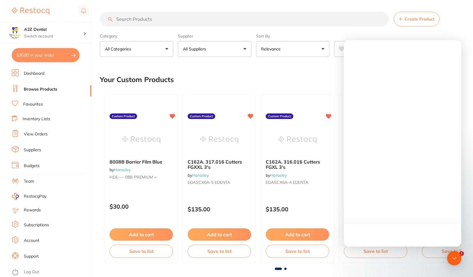
click at [413, 240] on div at bounding box center [402, 234] width 117 height 23
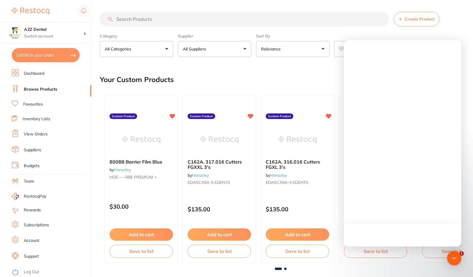
click at [413, 240] on div at bounding box center [402, 234] width 117 height 23
click at [40, 53] on button "$30.80 in your order" at bounding box center [46, 55] width 68 height 14
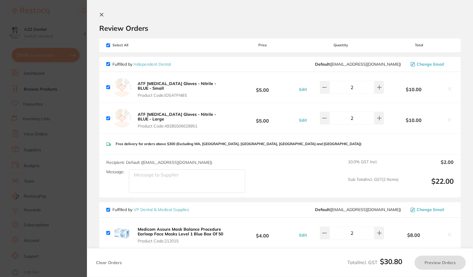
checkbox input "true"
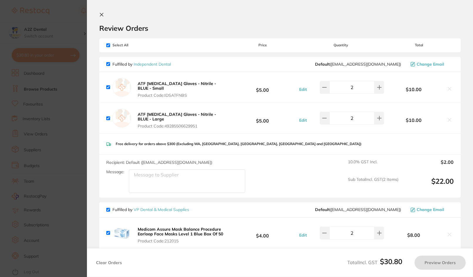
checkbox input "true"
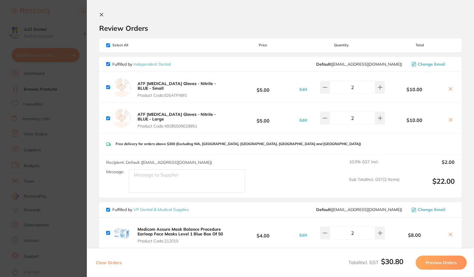
drag, startPoint x: 442, startPoint y: 262, endPoint x: 444, endPoint y: 286, distance: 24.7
click at [444, 277] on html "$30.80 A2Z Dental Switch account A2Z Dental $30.80 in your order Dashboard Brow…" at bounding box center [237, 138] width 474 height 277
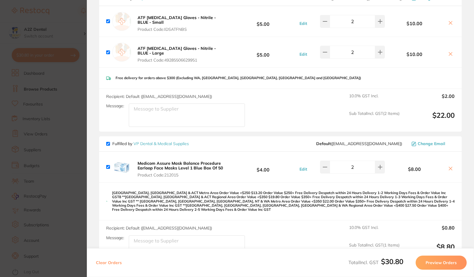
scroll to position [117, 0]
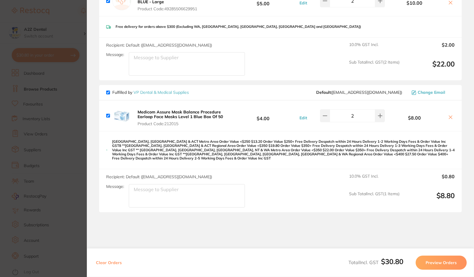
click at [436, 261] on button "Preview Orders" at bounding box center [441, 263] width 51 height 14
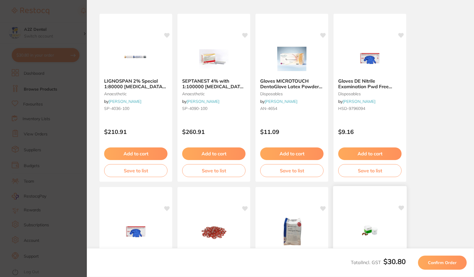
scroll to position [0, 0]
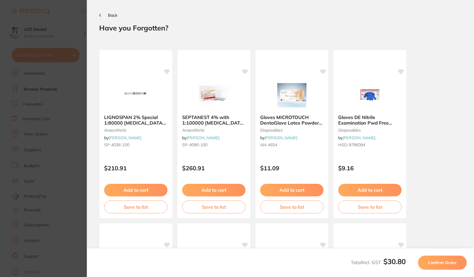
click at [101, 15] on icon at bounding box center [100, 15] width 2 height 3
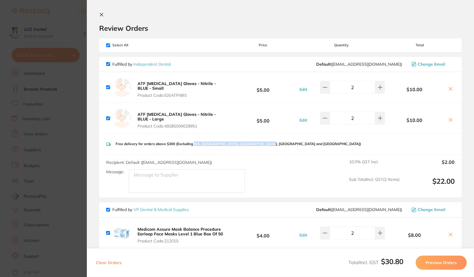
drag, startPoint x: 195, startPoint y: 144, endPoint x: 267, endPoint y: 144, distance: 72.5
click at [267, 144] on p "Free delivery for orders above $300 (Excluding WA, [GEOGRAPHIC_DATA], [GEOGRAPH…" at bounding box center [239, 144] width 246 height 4
click at [287, 194] on div "Recipient: Default ( orders@independentdental.com.au ) Message: 10.0 % GST Incl…" at bounding box center [280, 176] width 363 height 43
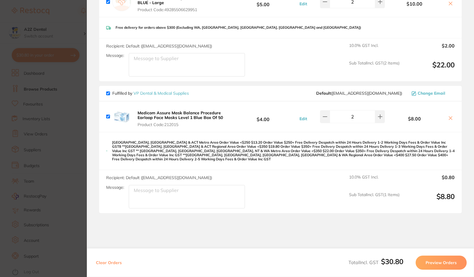
scroll to position [117, 0]
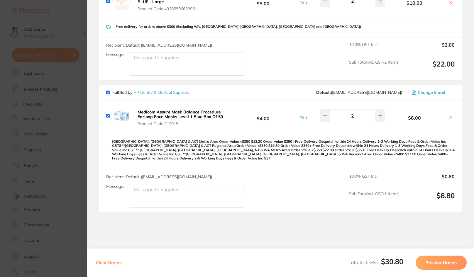
click at [145, 186] on textarea "Message:" at bounding box center [187, 195] width 116 height 23
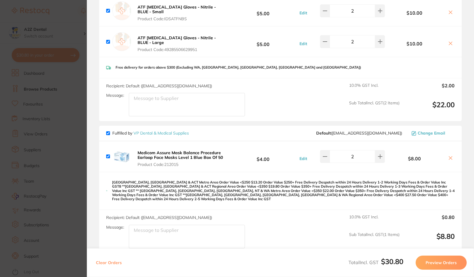
scroll to position [0, 0]
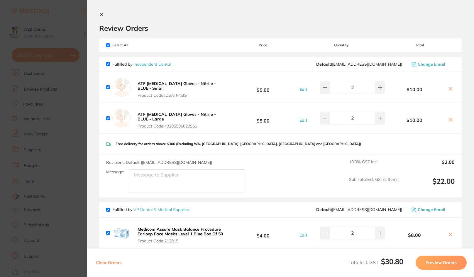
click at [446, 262] on button "Preview Orders" at bounding box center [441, 263] width 51 height 14
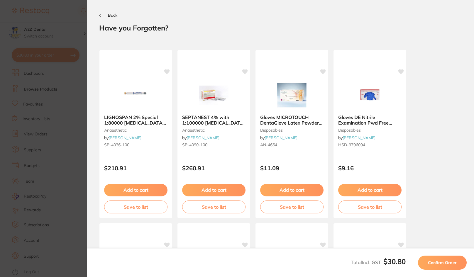
click at [100, 15] on icon at bounding box center [100, 15] width 2 height 3
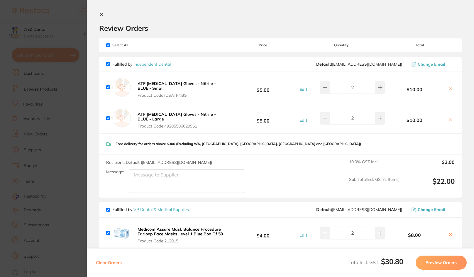
click at [101, 13] on icon at bounding box center [101, 14] width 5 height 5
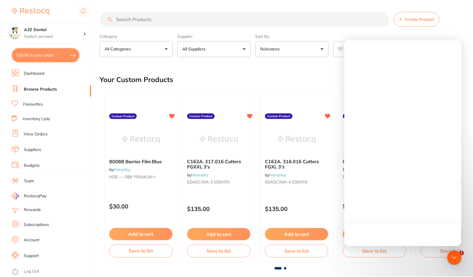
scroll to position [59, 0]
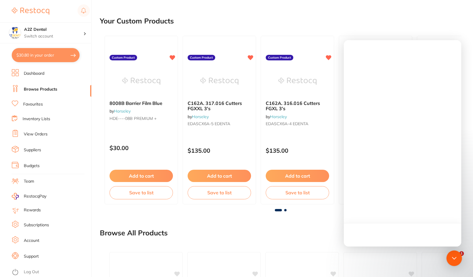
click at [453, 256] on icon "Open Intercom Messenger" at bounding box center [454, 259] width 8 height 8
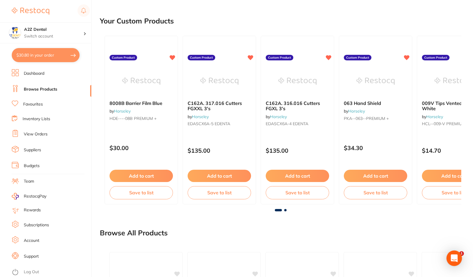
click at [453, 256] on icon "Open Intercom Messenger" at bounding box center [453, 259] width 7 height 8
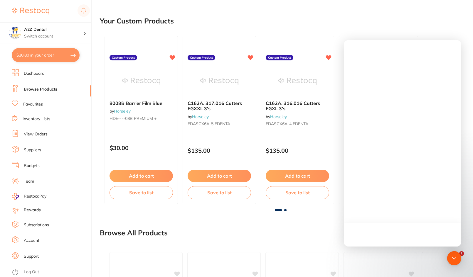
click at [401, 234] on div at bounding box center [402, 234] width 117 height 23
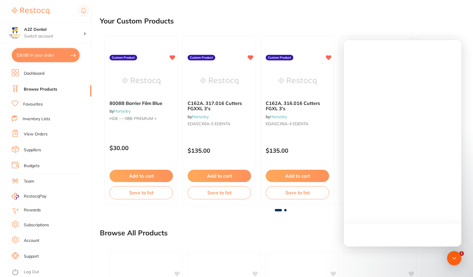
click at [401, 234] on div at bounding box center [402, 234] width 117 height 23
click at [389, 173] on div at bounding box center [402, 143] width 117 height 207
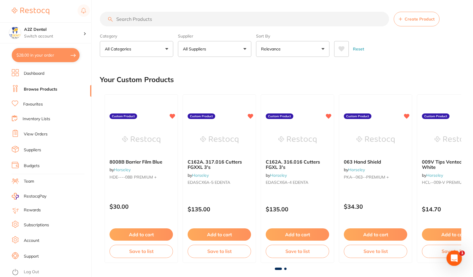
click at [453, 251] on div "Open Intercom Messenger" at bounding box center [452, 257] width 19 height 19
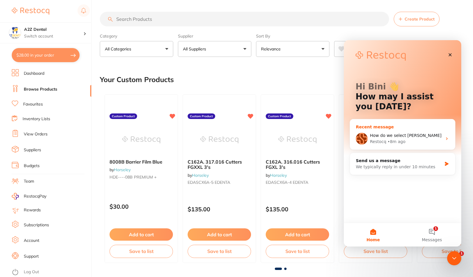
click at [375, 140] on div "Restocq" at bounding box center [378, 142] width 16 height 6
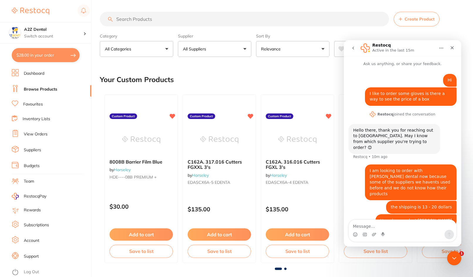
scroll to position [2, 0]
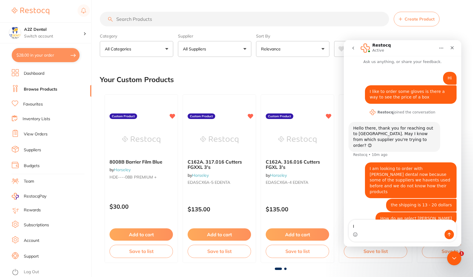
type textarea "I"
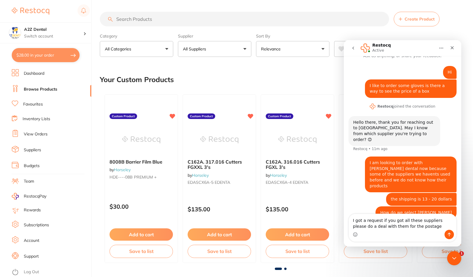
type textarea "I got a request if you got all these suppliers please do a deal with them for t…"
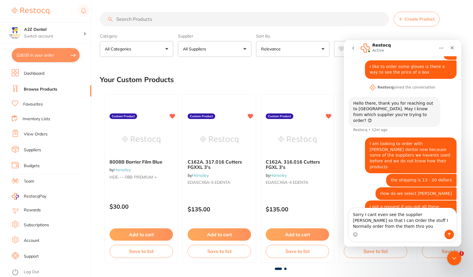
scroll to position [33, 0]
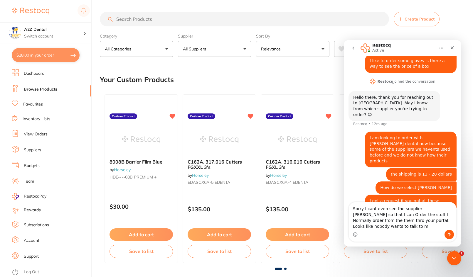
type textarea "Sorry I cant even see the supplier [PERSON_NAME] so that I can Order the stuff …"
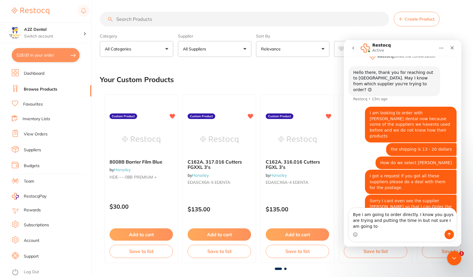
scroll to position [64, 0]
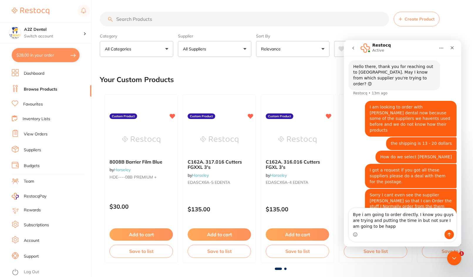
type textarea "Bye i am going to order directly. I know you guys are trying and putting the ti…"
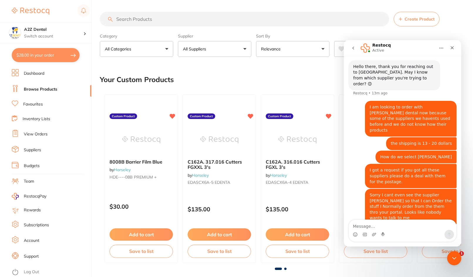
scroll to position [77, 0]
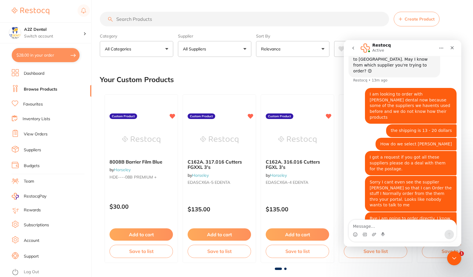
type textarea "i"
click at [166, 48] on button "All Categories" at bounding box center [136, 49] width 73 height 16
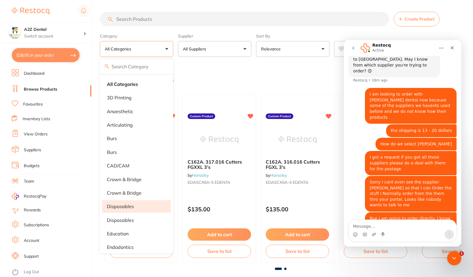
click at [112, 204] on p "disposables" at bounding box center [120, 206] width 27 height 5
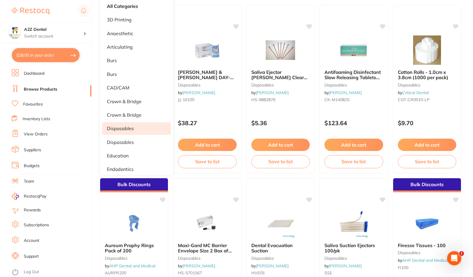
scroll to position [0, 0]
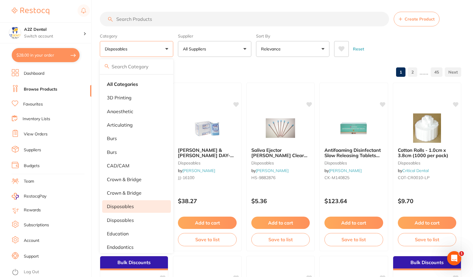
click at [180, 48] on button "All Suppliers" at bounding box center [214, 49] width 73 height 16
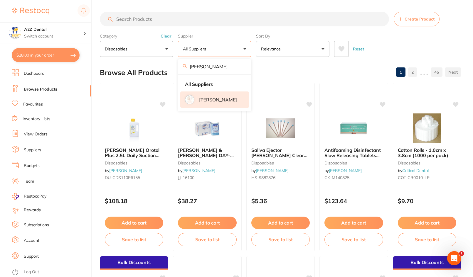
type input "[PERSON_NAME]"
click at [207, 100] on p "[PERSON_NAME]" at bounding box center [218, 99] width 38 height 5
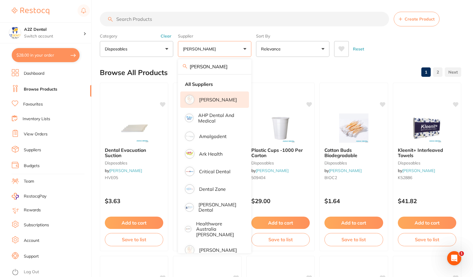
click at [352, 64] on div "Browse All Products 1 2" at bounding box center [280, 73] width 361 height 20
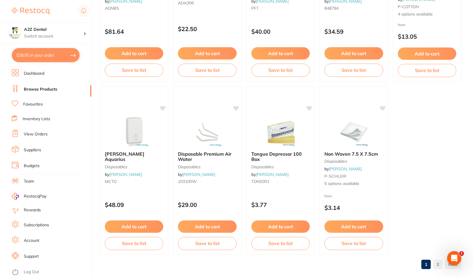
scroll to position [1739, 0]
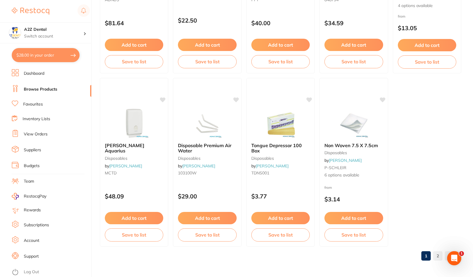
click at [439, 256] on link "2" at bounding box center [437, 256] width 9 height 12
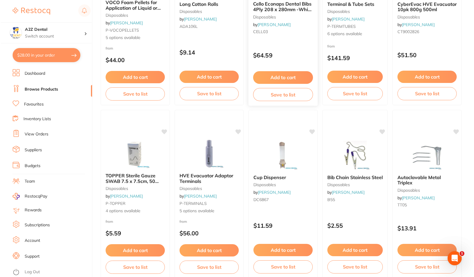
scroll to position [0, 0]
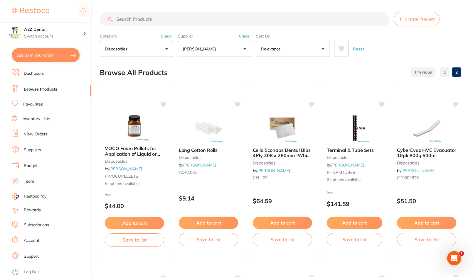
click at [322, 49] on button "Relevance" at bounding box center [292, 49] width 73 height 16
click at [124, 17] on input "search" at bounding box center [244, 19] width 289 height 15
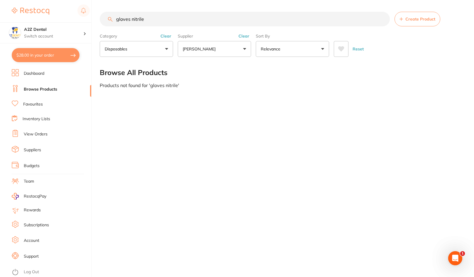
drag, startPoint x: 153, startPoint y: 17, endPoint x: 90, endPoint y: 16, distance: 63.1
click at [90, 16] on div "$28.00 A2Z Dental Switch account A2Z Dental $28.00 in your order Dashboard Brow…" at bounding box center [237, 138] width 474 height 277
type input "mask"
click at [314, 182] on div "mask Create Product Category disposables All Categories burs disposables impres…" at bounding box center [287, 138] width 374 height 277
click at [456, 254] on div "Open Intercom Messenger" at bounding box center [454, 257] width 19 height 19
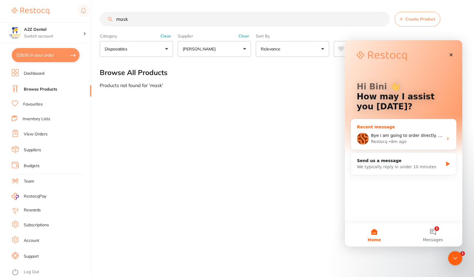
click at [383, 138] on div "Bye i am going to order directly. I know you guys are trying and putting the ti…" at bounding box center [407, 136] width 72 height 6
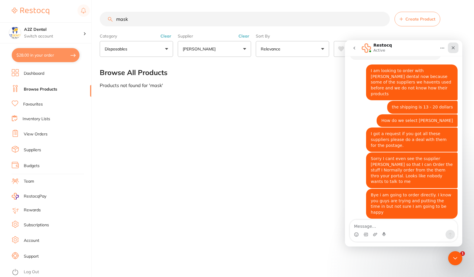
scroll to position [94, 0]
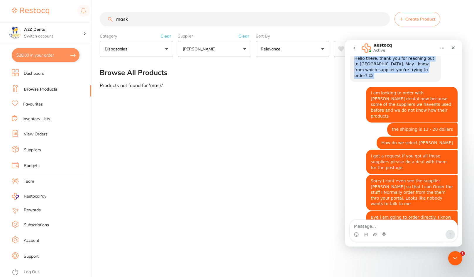
drag, startPoint x: 454, startPoint y: 48, endPoint x: 457, endPoint y: 59, distance: 12.0
click at [457, 59] on div "Restocq Active Ask us anything, or share your feedback. Hi Bini • 45m ago I lik…" at bounding box center [403, 143] width 117 height 207
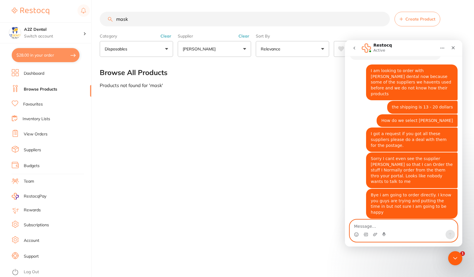
click at [371, 224] on textarea "Message…" at bounding box center [403, 225] width 107 height 10
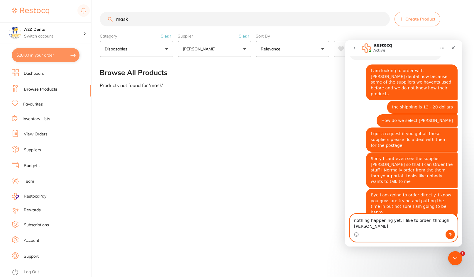
type textarea "nothing happening yet. I like to order through [PERSON_NAME]"
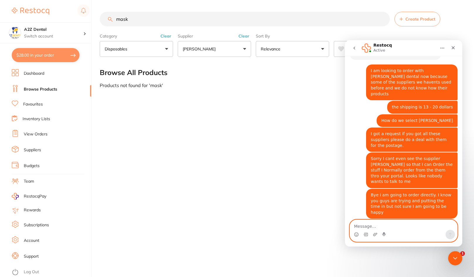
scroll to position [117, 0]
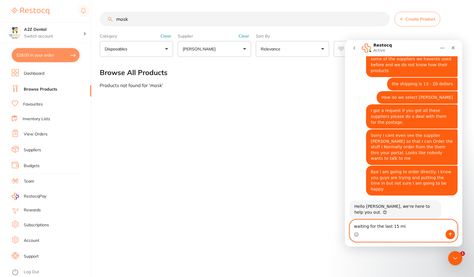
type textarea "waiting for the last 15 min"
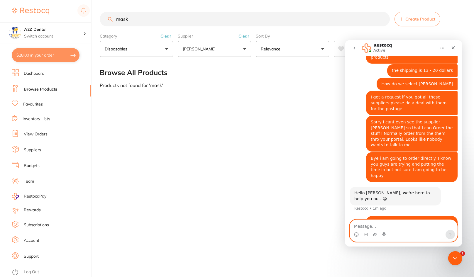
click at [371, 224] on textarea "Message…" at bounding box center [403, 225] width 107 height 10
type textarea "cannot see Gloves under [PERSON_NAME] at all"
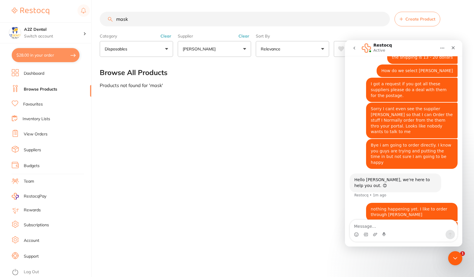
click at [223, 198] on div "mask Create Product Category disposables All Categories burs disposables impres…" at bounding box center [287, 138] width 374 height 277
click at [354, 47] on icon "go back" at bounding box center [354, 48] width 5 height 5
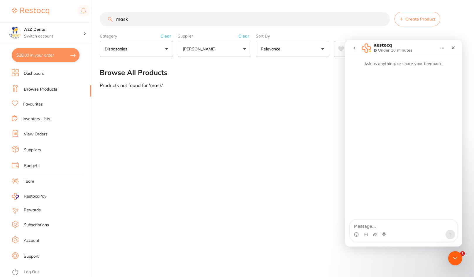
scroll to position [0, 0]
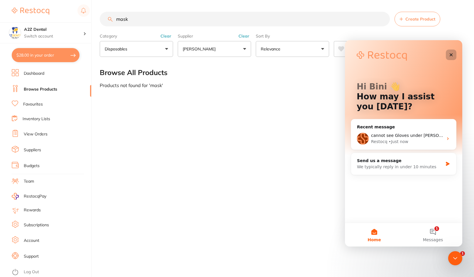
click at [454, 55] on div "Close" at bounding box center [451, 55] width 11 height 11
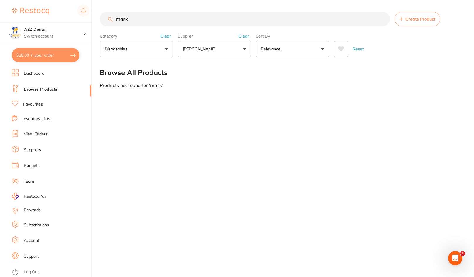
click at [139, 50] on button "disposables" at bounding box center [136, 49] width 73 height 16
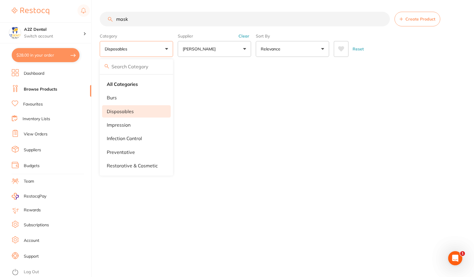
click at [256, 49] on div "Category disposables All Categories burs disposables impression infection contr…" at bounding box center [281, 44] width 363 height 26
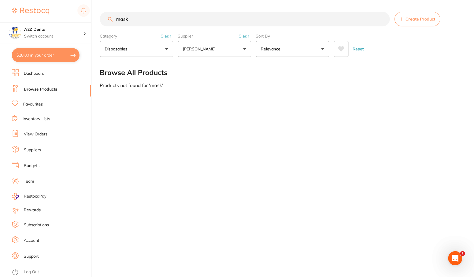
click at [247, 122] on div "mask Create Product Category disposables All Categories burs disposables impres…" at bounding box center [287, 138] width 374 height 277
click at [145, 50] on button "disposables" at bounding box center [136, 49] width 73 height 16
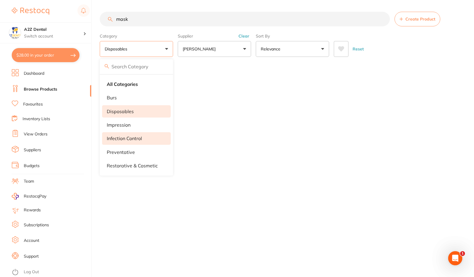
click at [116, 139] on p "infection control" at bounding box center [124, 138] width 35 height 5
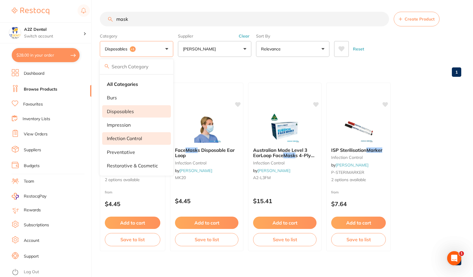
click at [448, 116] on ul "Cybertech Mask s Earloop infection control by [PERSON_NAME] P-CYBERMASK 2 optio…" at bounding box center [280, 167] width 361 height 169
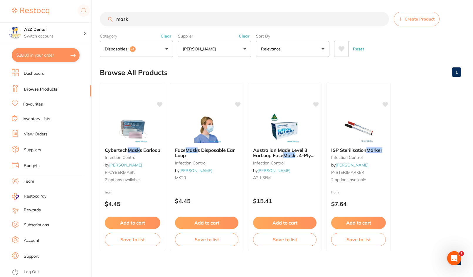
click at [254, 266] on div "1" at bounding box center [280, 260] width 361 height 19
drag, startPoint x: 134, startPoint y: 20, endPoint x: 114, endPoint y: 19, distance: 20.0
click at [114, 19] on input "mask" at bounding box center [244, 19] width 289 height 15
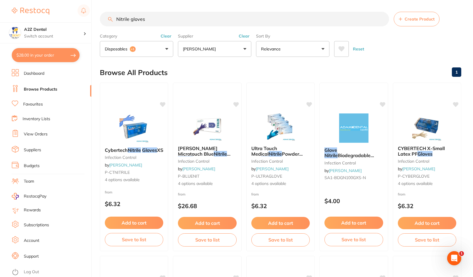
type input "Nitrile gloves"
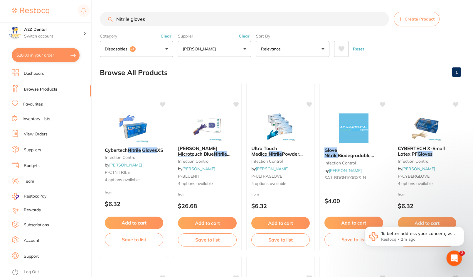
click at [461, 253] on span "2" at bounding box center [461, 253] width 5 height 5
click at [397, 232] on p "To better address your concern, we can reach out to you via phone call." at bounding box center [419, 234] width 76 height 6
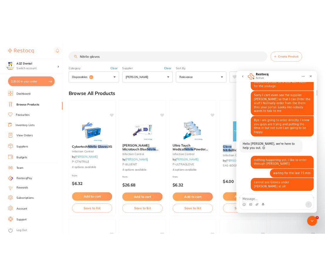
scroll to position [177, 0]
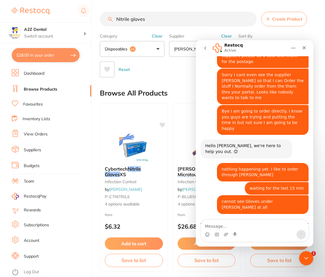
click at [204, 49] on icon "go back" at bounding box center [205, 48] width 5 height 5
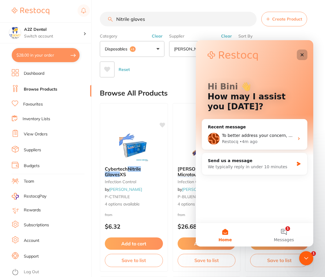
click at [303, 53] on icon "Close" at bounding box center [302, 55] width 5 height 5
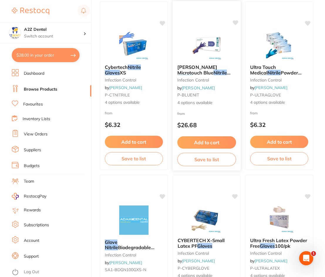
scroll to position [117, 0]
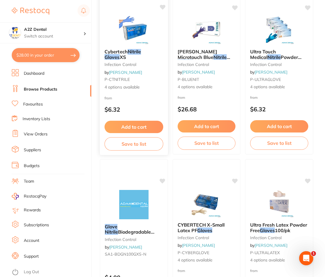
click at [130, 128] on button "Add to cart" at bounding box center [133, 127] width 59 height 13
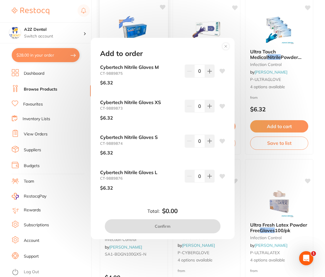
scroll to position [0, 0]
click at [208, 72] on icon at bounding box center [209, 71] width 4 height 4
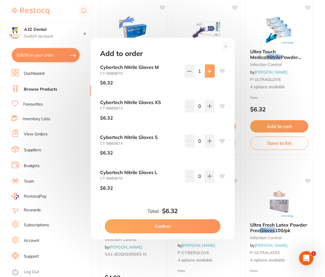
type input "1"
click at [163, 227] on button "Confirm" at bounding box center [163, 226] width 116 height 14
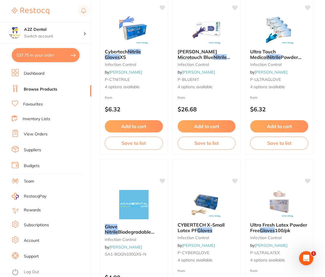
click at [31, 53] on button "$37.75 in your order" at bounding box center [46, 55] width 68 height 14
checkbox input "true"
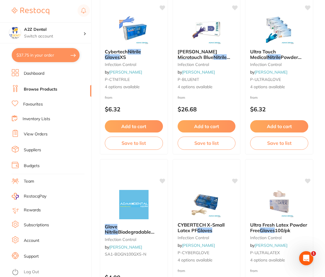
checkbox input "true"
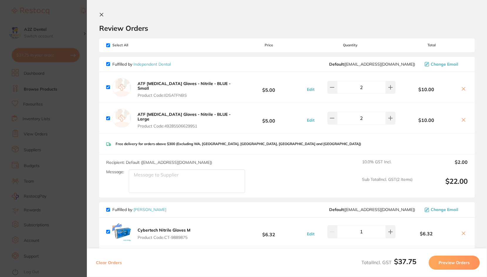
click at [462, 89] on icon at bounding box center [463, 88] width 3 height 3
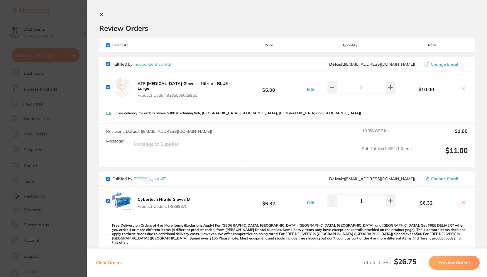
click at [462, 89] on icon at bounding box center [463, 88] width 3 height 3
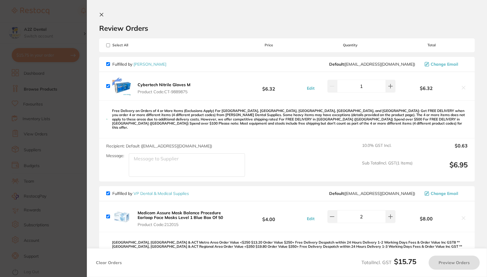
checkbox input "true"
click at [100, 14] on icon at bounding box center [101, 14] width 5 height 5
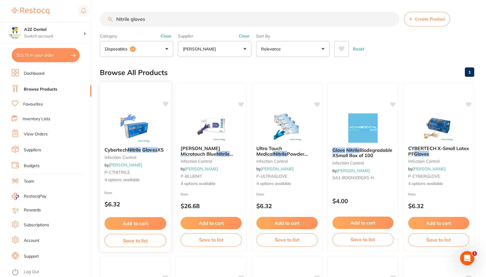
click at [121, 151] on span "Cybertech" at bounding box center [115, 150] width 23 height 6
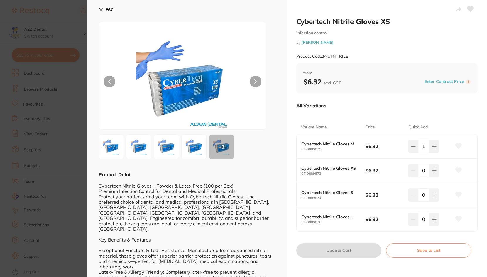
click at [100, 10] on icon at bounding box center [101, 9] width 5 height 5
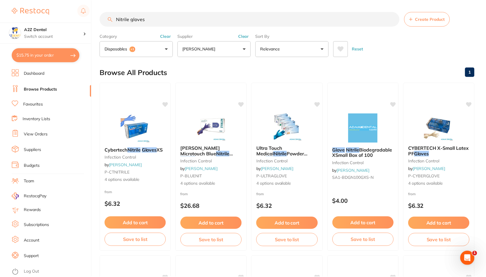
scroll to position [2, 0]
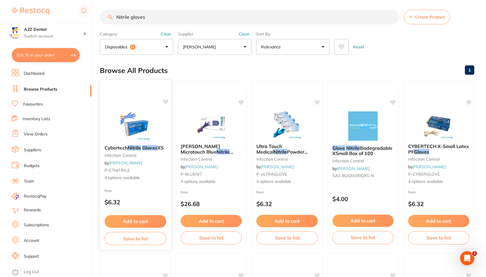
click at [134, 222] on button "Add to cart" at bounding box center [135, 221] width 62 height 13
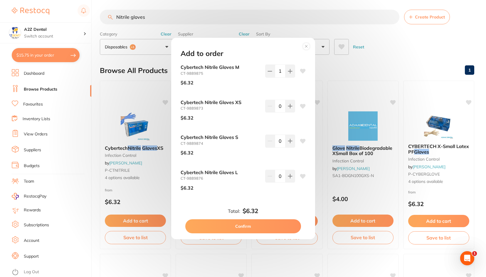
scroll to position [0, 0]
click at [288, 143] on icon at bounding box center [290, 141] width 4 height 4
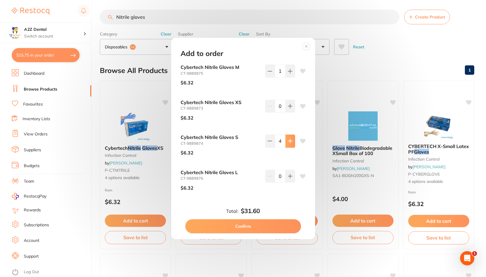
click at [288, 143] on icon at bounding box center [290, 141] width 4 height 4
type input "5"
click at [288, 177] on icon at bounding box center [290, 176] width 5 height 5
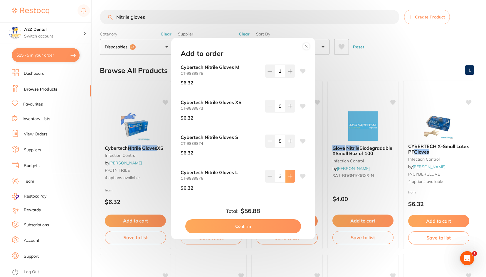
click at [288, 177] on icon at bounding box center [290, 176] width 5 height 5
type input "4"
click at [289, 142] on icon at bounding box center [290, 141] width 4 height 4
type input "6"
click at [242, 225] on button "Confirm" at bounding box center [243, 226] width 116 height 14
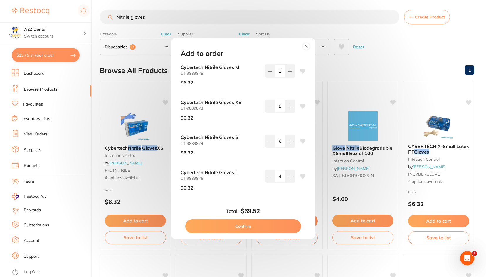
checkbox input "false"
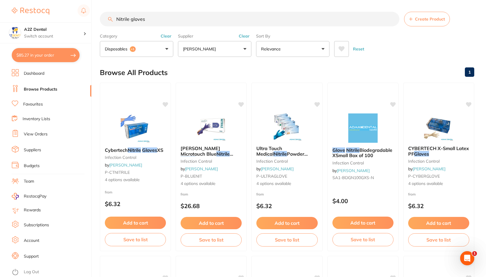
drag, startPoint x: 152, startPoint y: 22, endPoint x: 92, endPoint y: 16, distance: 60.2
click at [92, 16] on div "$85.27 A2Z Dental Switch account A2Z Dental $85.27 in your order Dashboard Brow…" at bounding box center [243, 138] width 486 height 277
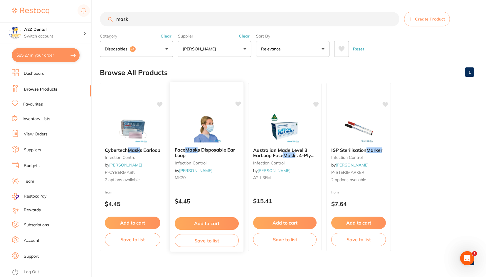
type input "mask"
click at [212, 224] on button "Add to cart" at bounding box center [207, 223] width 64 height 13
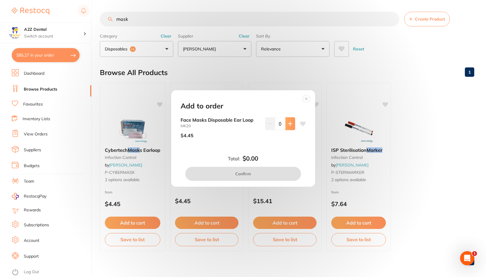
click at [288, 123] on icon at bounding box center [290, 123] width 5 height 5
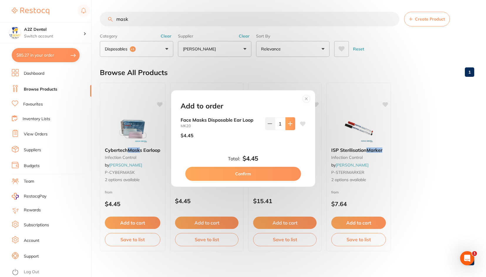
click at [288, 123] on icon at bounding box center [290, 123] width 5 height 5
type input "5"
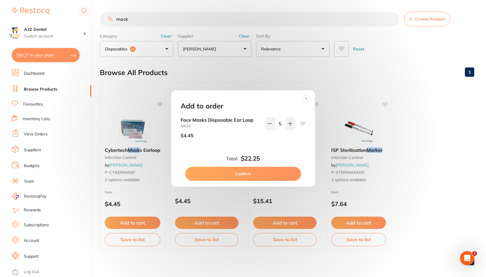
click at [241, 173] on button "Confirm" at bounding box center [243, 174] width 116 height 14
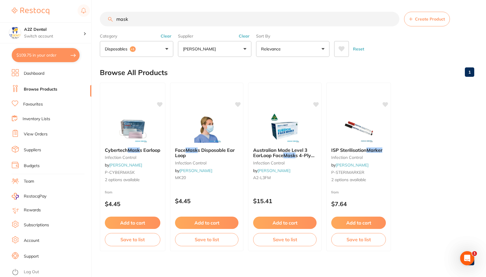
click at [42, 54] on button "$109.75 in your order" at bounding box center [46, 55] width 68 height 14
checkbox input "true"
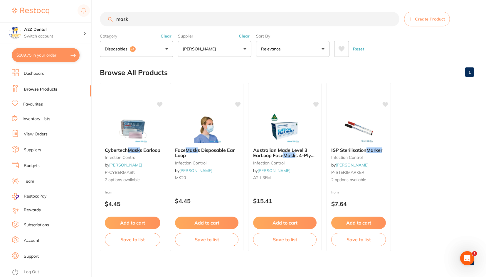
checkbox input "true"
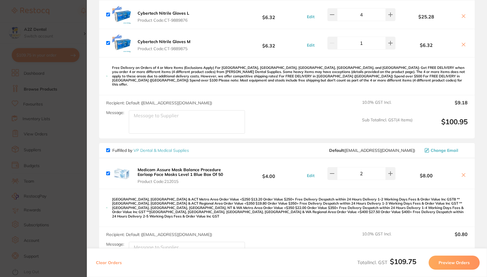
scroll to position [176, 0]
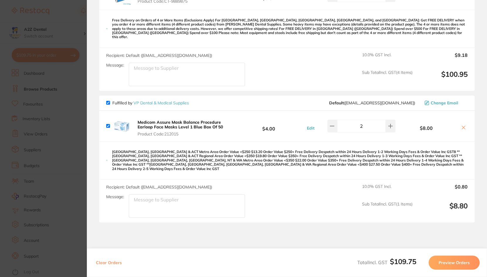
click at [462, 125] on icon at bounding box center [463, 127] width 5 height 5
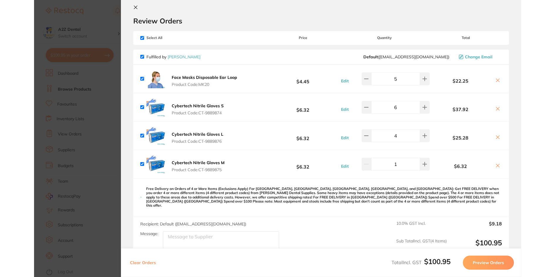
scroll to position [0, 0]
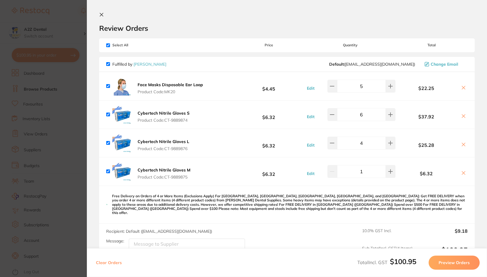
click at [462, 173] on icon at bounding box center [463, 173] width 3 height 3
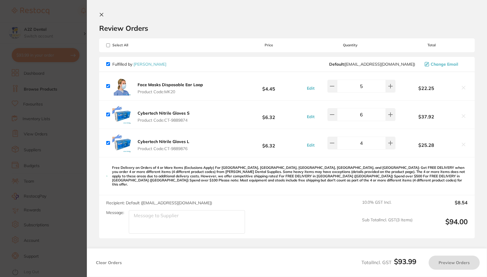
checkbox input "true"
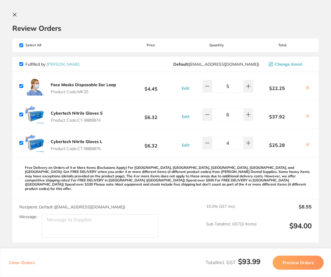
click at [171, 228] on div "Recipient: Default ( [EMAIL_ADDRESS][DOMAIN_NAME] ) Message: 10.0 % GST Incl. $…" at bounding box center [165, 220] width 307 height 43
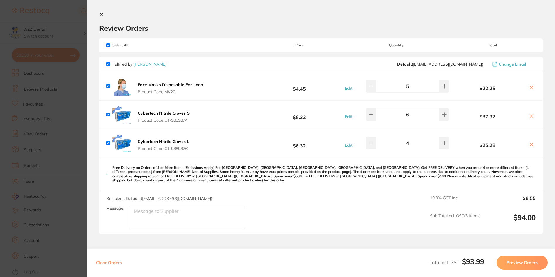
click at [65, 110] on section "Update RRP Set your pre negotiated price for this item. Item Agreed RRP (excl. …" at bounding box center [277, 138] width 555 height 277
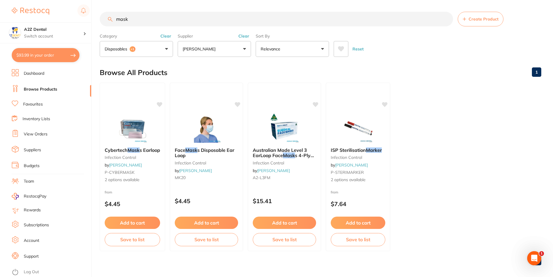
drag, startPoint x: 134, startPoint y: 18, endPoint x: 94, endPoint y: 19, distance: 39.6
click at [94, 19] on div "$93.99 A2Z Dental Switch account A2Z Dental $93.99 in your order Dashboard Brow…" at bounding box center [276, 138] width 553 height 277
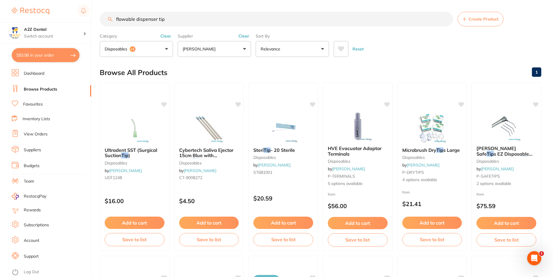
type input "flowable dispenser tip"
click at [45, 88] on link "Browse Products" at bounding box center [40, 90] width 33 height 6
click at [44, 89] on link "Browse Products" at bounding box center [40, 90] width 33 height 6
drag, startPoint x: 169, startPoint y: 20, endPoint x: 101, endPoint y: 18, distance: 68.1
click at [101, 18] on input "flowable dispenser tip" at bounding box center [277, 19] width 354 height 15
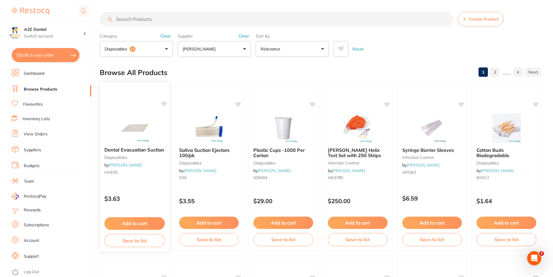
click at [134, 223] on button "Add to cart" at bounding box center [134, 223] width 60 height 13
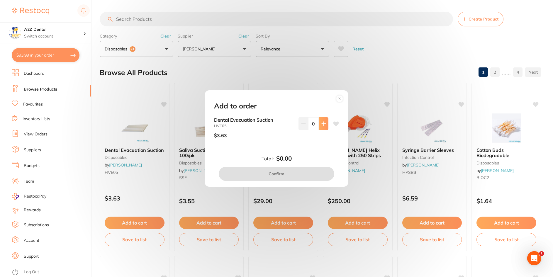
click at [322, 122] on icon at bounding box center [324, 124] width 4 height 4
type input "1"
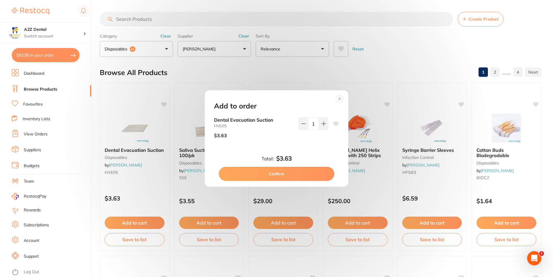
click at [278, 175] on button "Confirm" at bounding box center [277, 174] width 116 height 14
checkbox input "false"
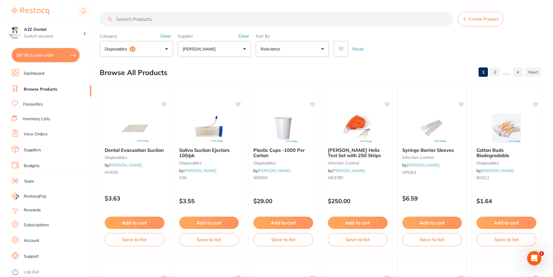
click at [46, 53] on button "$97.99 in your order" at bounding box center [46, 55] width 68 height 14
checkbox input "true"
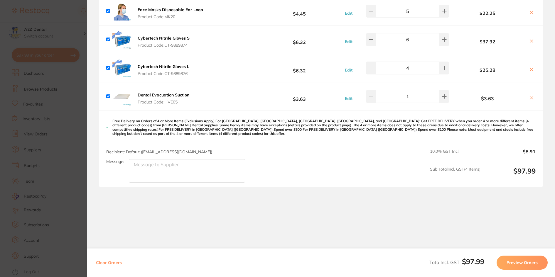
scroll to position [81, 0]
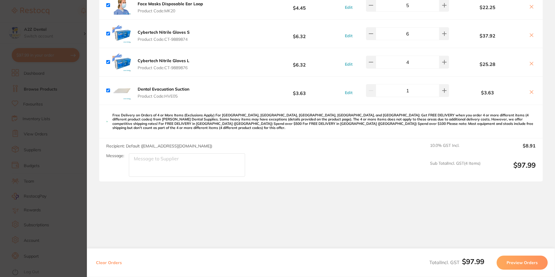
click at [474, 261] on button "Preview Orders" at bounding box center [521, 263] width 51 height 14
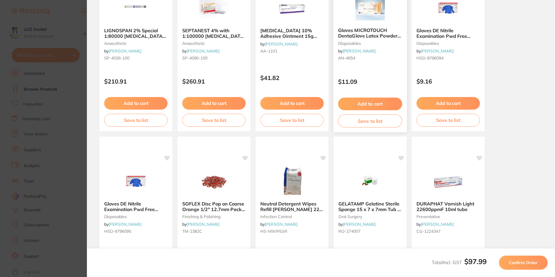
scroll to position [0, 0]
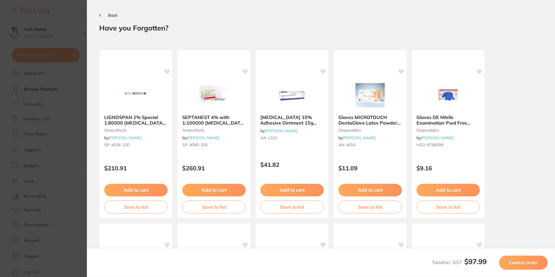
click at [474, 262] on span "Confirm Order" at bounding box center [523, 262] width 29 height 5
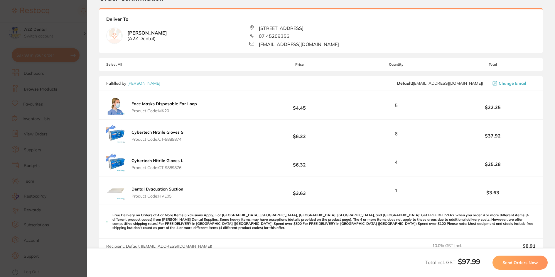
scroll to position [29, 0]
click at [474, 262] on span "Send Orders Now" at bounding box center [519, 262] width 35 height 5
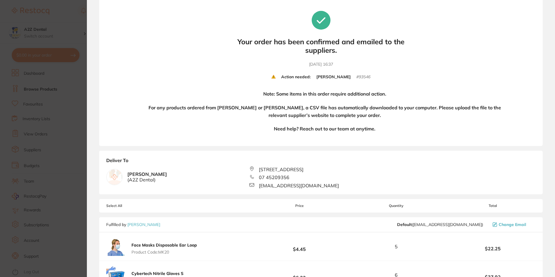
scroll to position [0, 0]
click at [414, 133] on div "Note: Some items in this order require additional action. For any products orde…" at bounding box center [333, 114] width 351 height 49
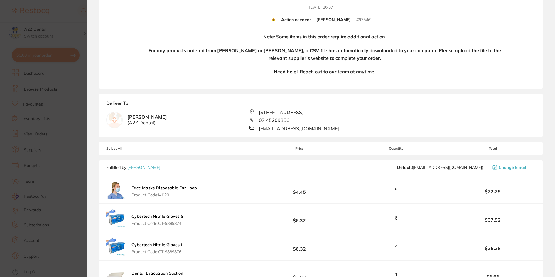
scroll to position [117, 0]
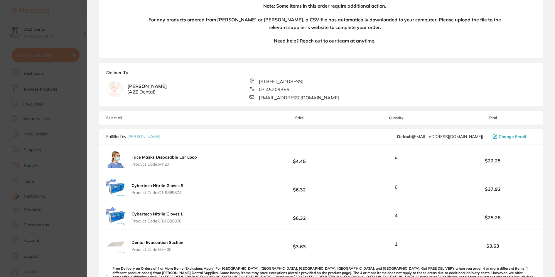
click at [32, 73] on section "Update RRP Set your pre negotiated price for this item. Item Agreed RRP (excl. …" at bounding box center [277, 138] width 555 height 277
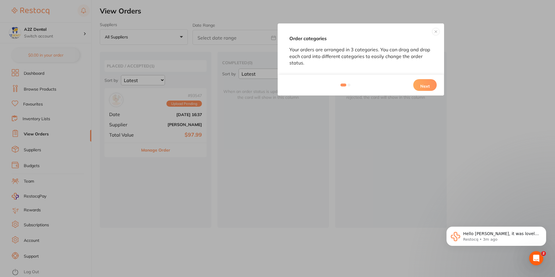
click at [426, 85] on button "Next" at bounding box center [424, 85] width 23 height 12
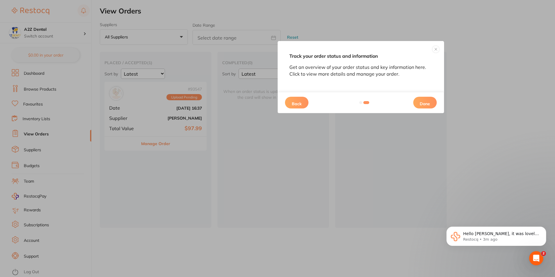
click at [423, 102] on button "Done" at bounding box center [424, 103] width 23 height 12
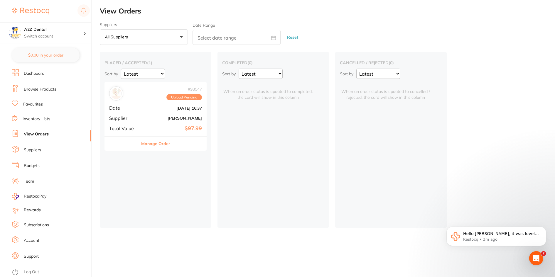
click at [38, 74] on link "Dashboard" at bounding box center [34, 74] width 21 height 6
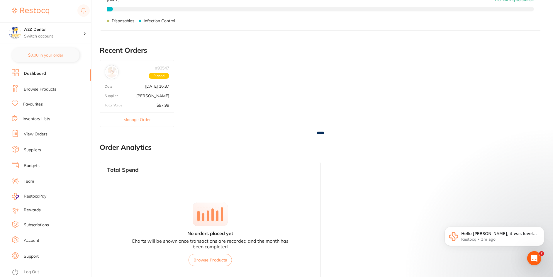
scroll to position [40, 0]
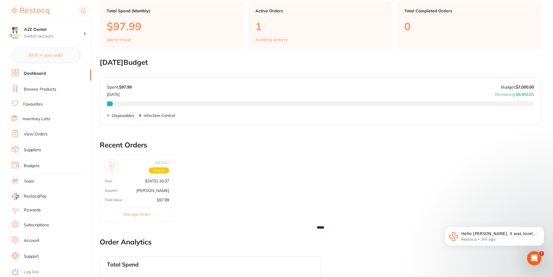
click at [138, 214] on button "Manage Order" at bounding box center [137, 214] width 74 height 14
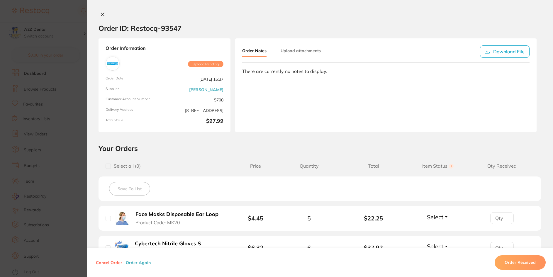
scroll to position [0, 0]
click at [29, 168] on section "Order ID: Restocq- 93547 Order Information Upload Pending Order Date [DATE] 16:…" at bounding box center [276, 138] width 553 height 277
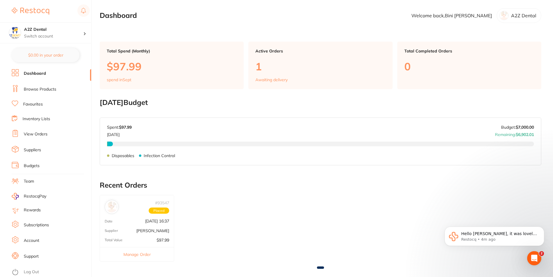
click at [33, 165] on link "Budgets" at bounding box center [32, 166] width 16 height 6
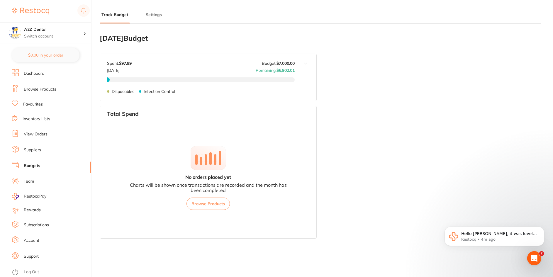
click at [33, 149] on link "Suppliers" at bounding box center [32, 150] width 17 height 6
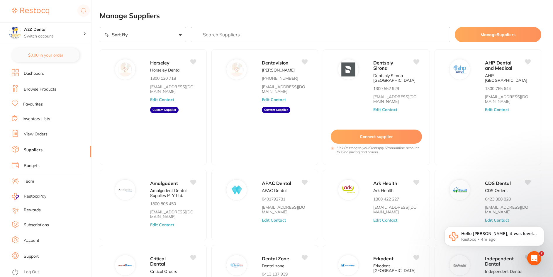
click at [30, 134] on link "View Orders" at bounding box center [36, 134] width 24 height 6
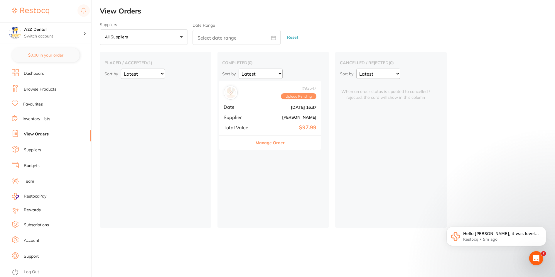
drag, startPoint x: 146, startPoint y: 97, endPoint x: 262, endPoint y: 97, distance: 116.8
click at [262, 97] on div "placed / accepted ( 1 ) Sort by Latest Notification # 93547 Upload Pending Date…" at bounding box center [327, 140] width 455 height 176
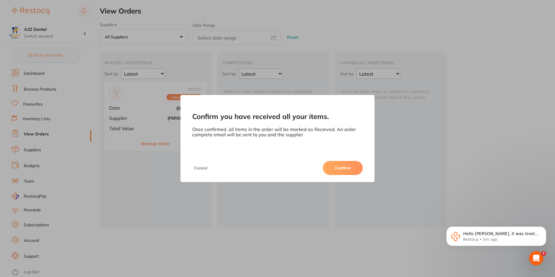
click at [197, 168] on button "Cancel" at bounding box center [200, 168] width 17 height 14
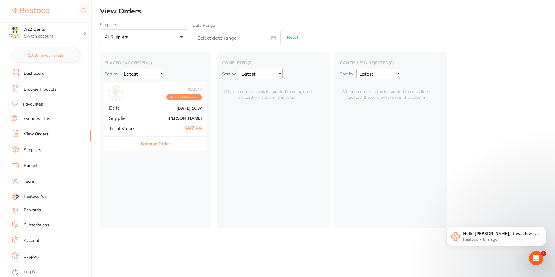
click at [40, 119] on link "Inventory Lists" at bounding box center [37, 119] width 28 height 6
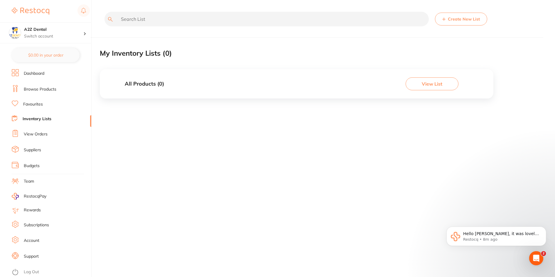
click at [464, 19] on button "Create New List" at bounding box center [461, 19] width 52 height 13
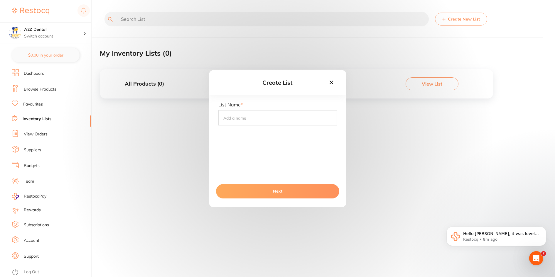
click at [270, 119] on input "text" at bounding box center [277, 117] width 119 height 15
click at [474, 237] on p "Restocq • 8m ago" at bounding box center [501, 239] width 76 height 5
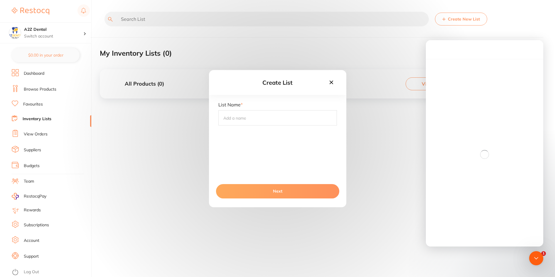
scroll to position [18, 0]
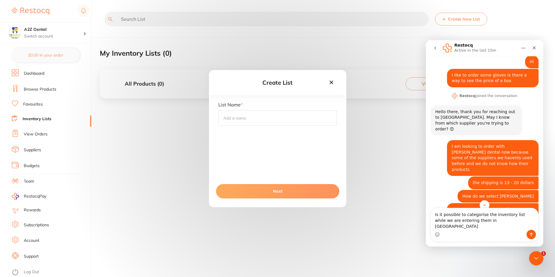
type textarea "Is it possible to categorise the inventory list while we are entering them in […"
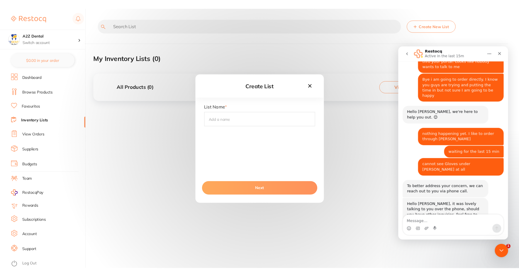
scroll to position [216, 0]
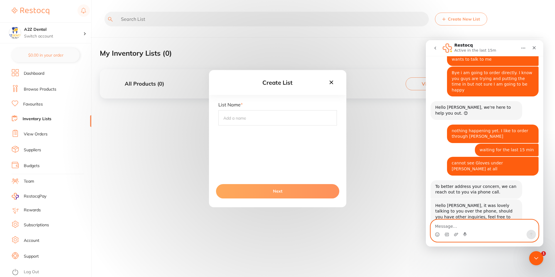
click at [474, 224] on textarea "Message…" at bounding box center [484, 225] width 107 height 10
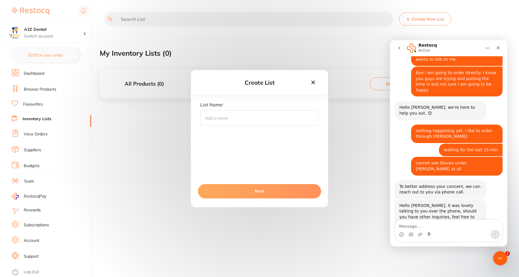
click at [313, 82] on icon at bounding box center [314, 82] width 4 height 4
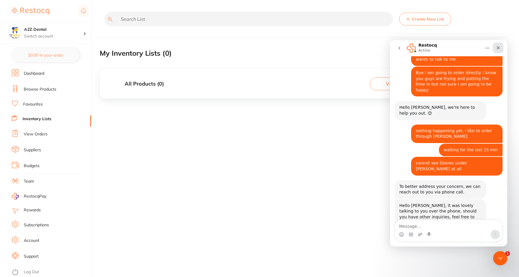
click at [474, 49] on icon "Close" at bounding box center [498, 47] width 5 height 5
